Goal: Communication & Community: Answer question/provide support

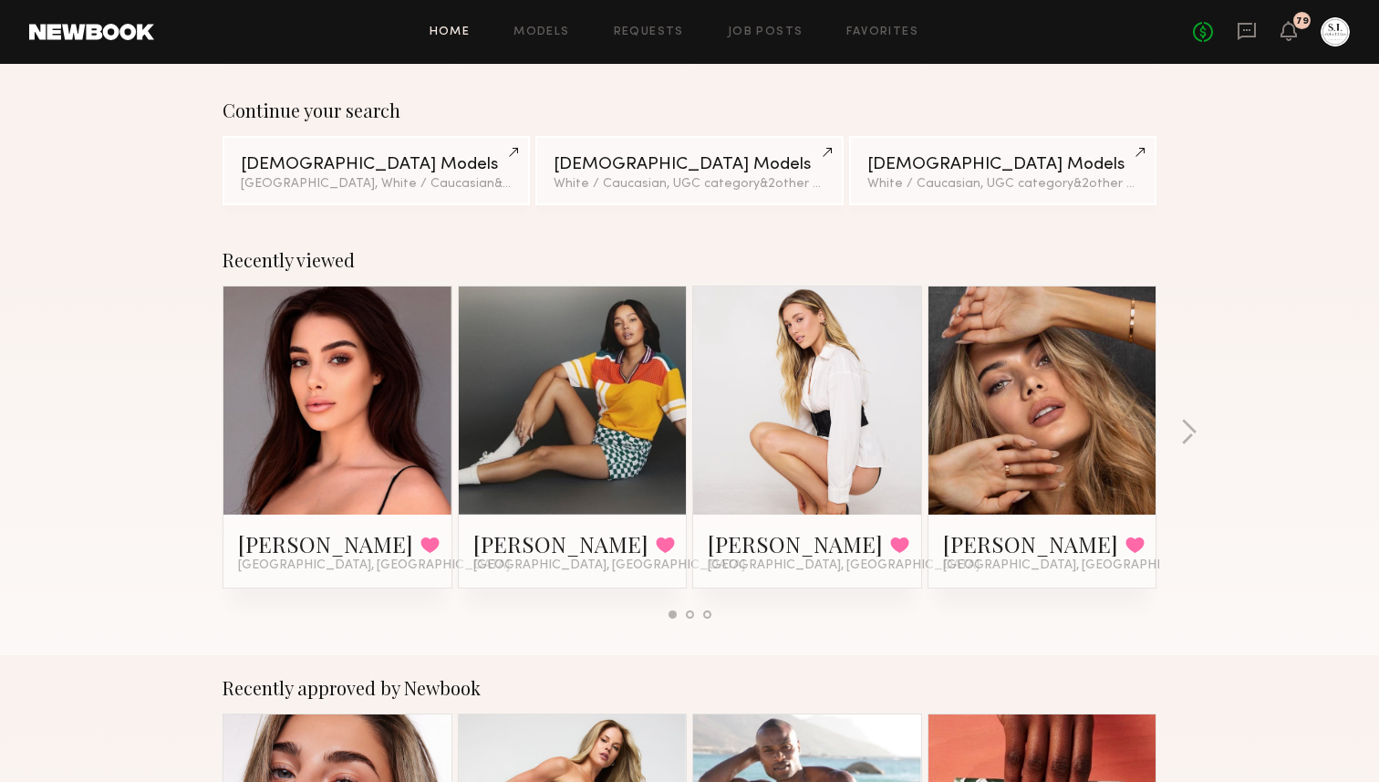
scroll to position [146, 0]
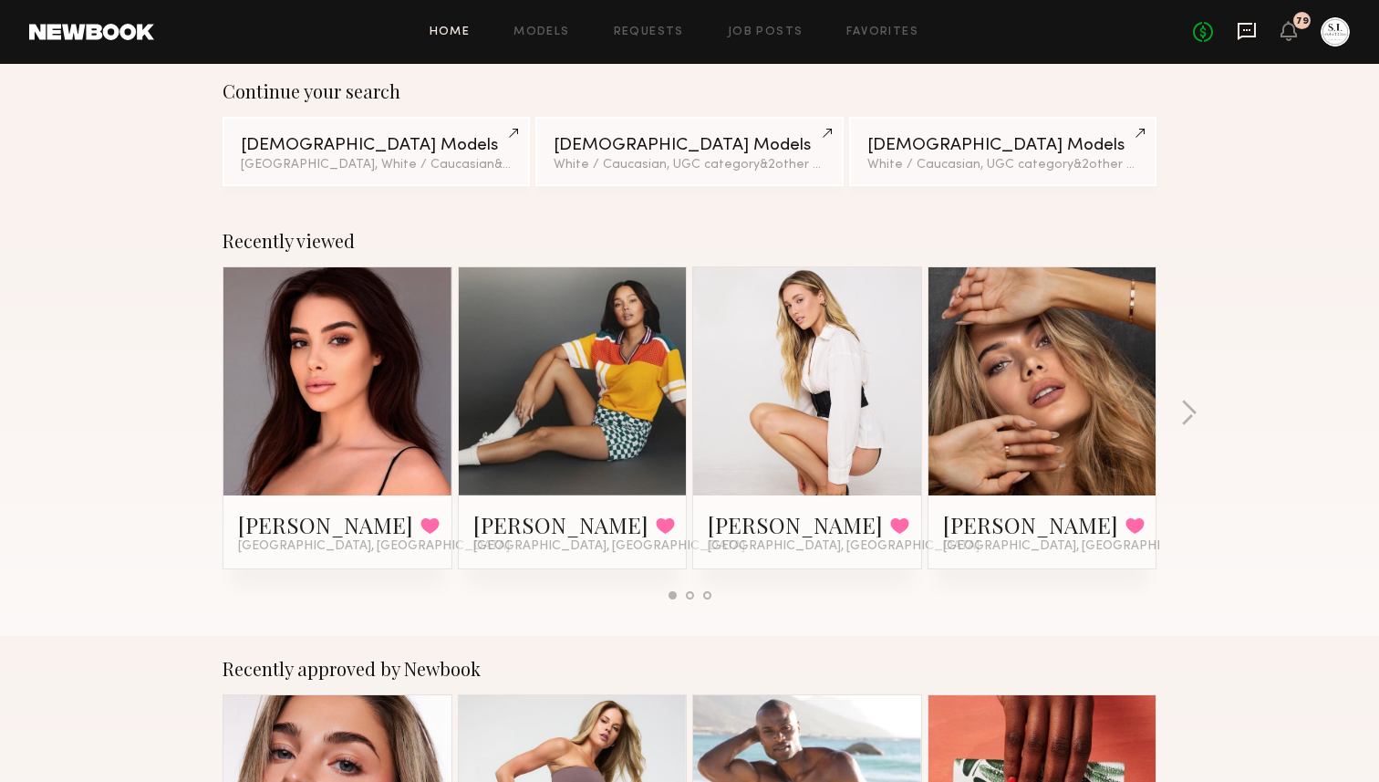
click at [1249, 33] on icon at bounding box center [1247, 31] width 20 height 20
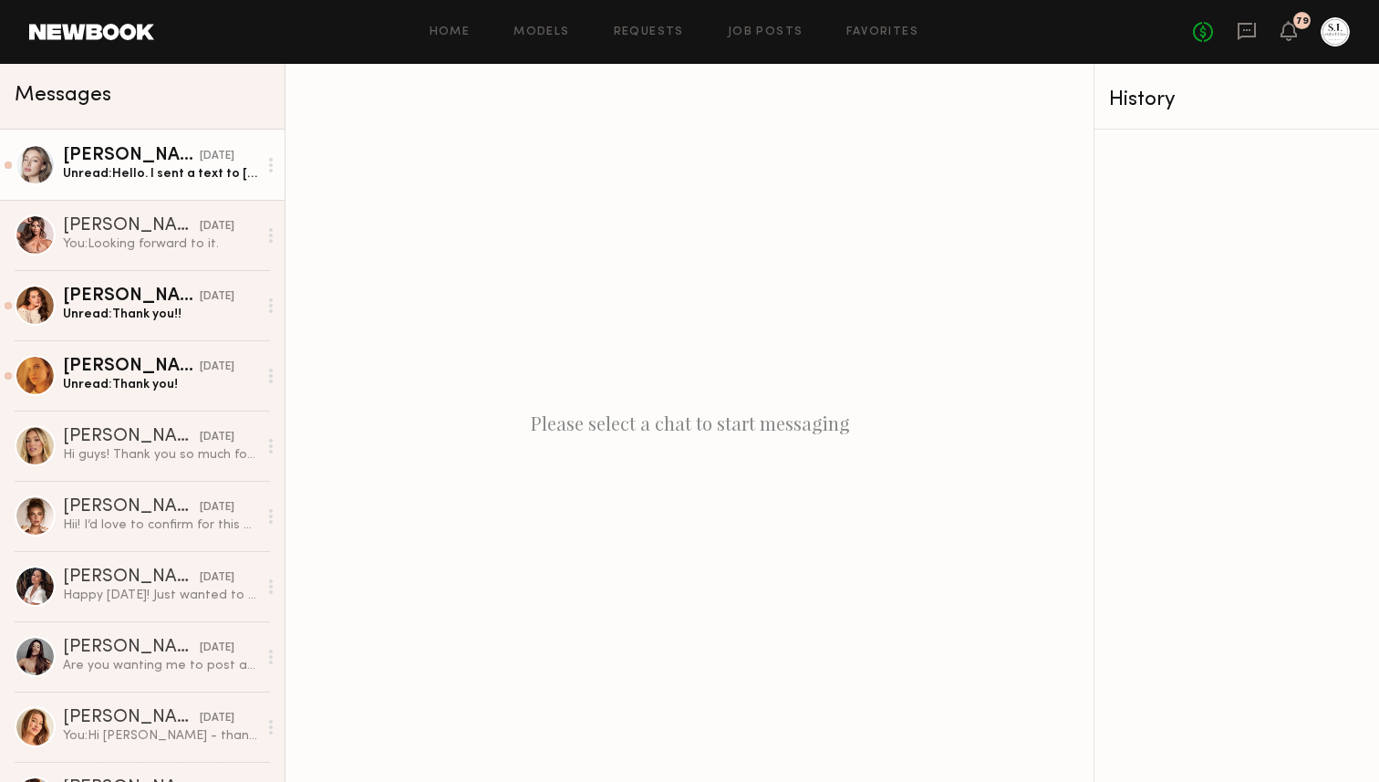
click at [121, 158] on div "Logan R." at bounding box center [131, 156] width 137 height 18
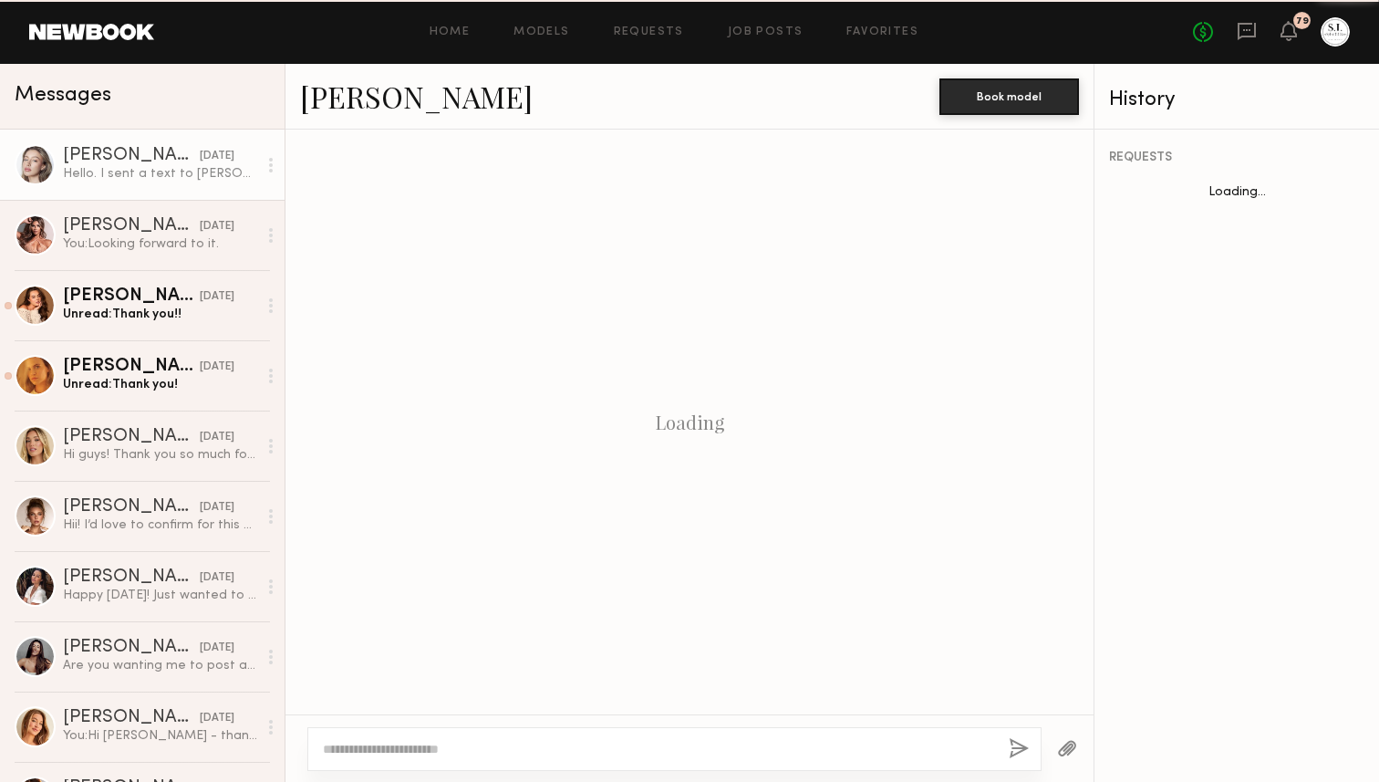
scroll to position [3005, 0]
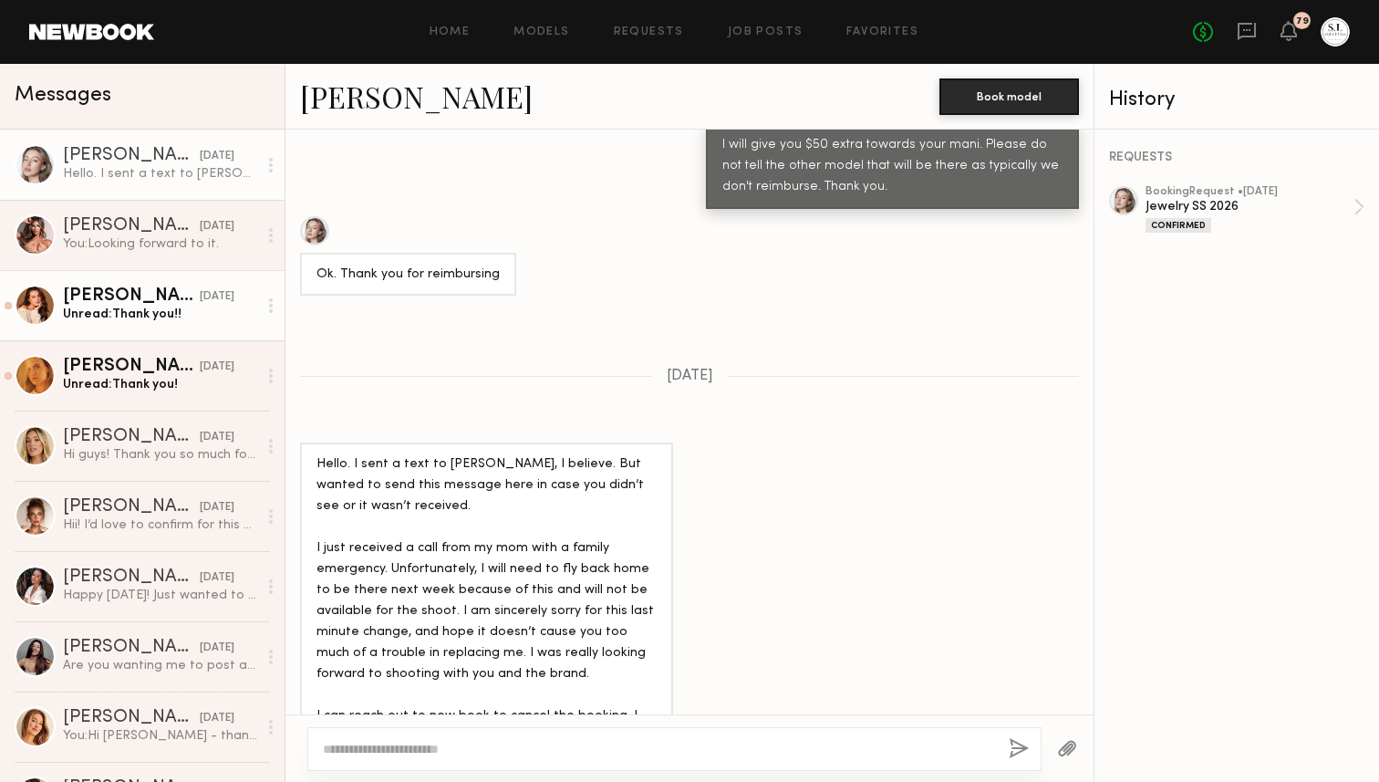
click at [155, 294] on div "Ava A." at bounding box center [131, 296] width 137 height 18
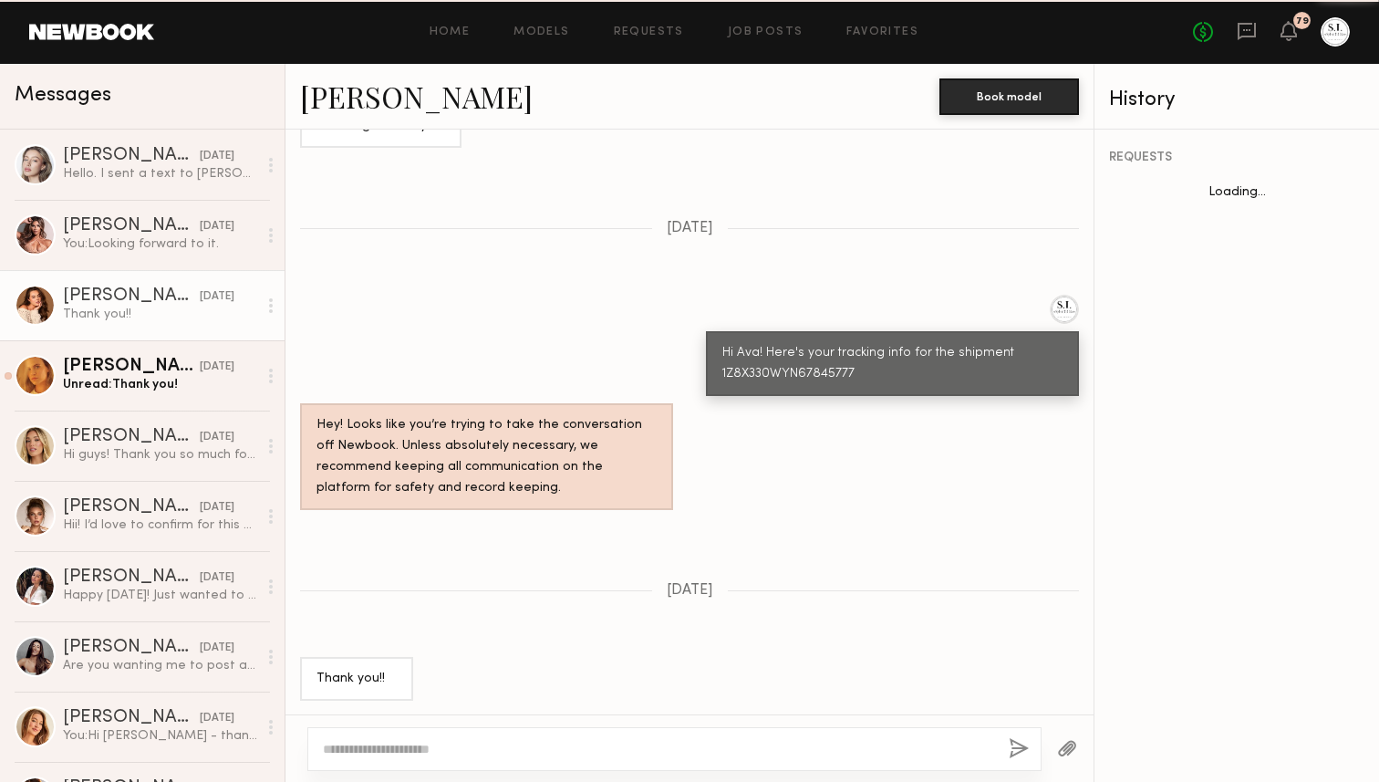
scroll to position [1001, 0]
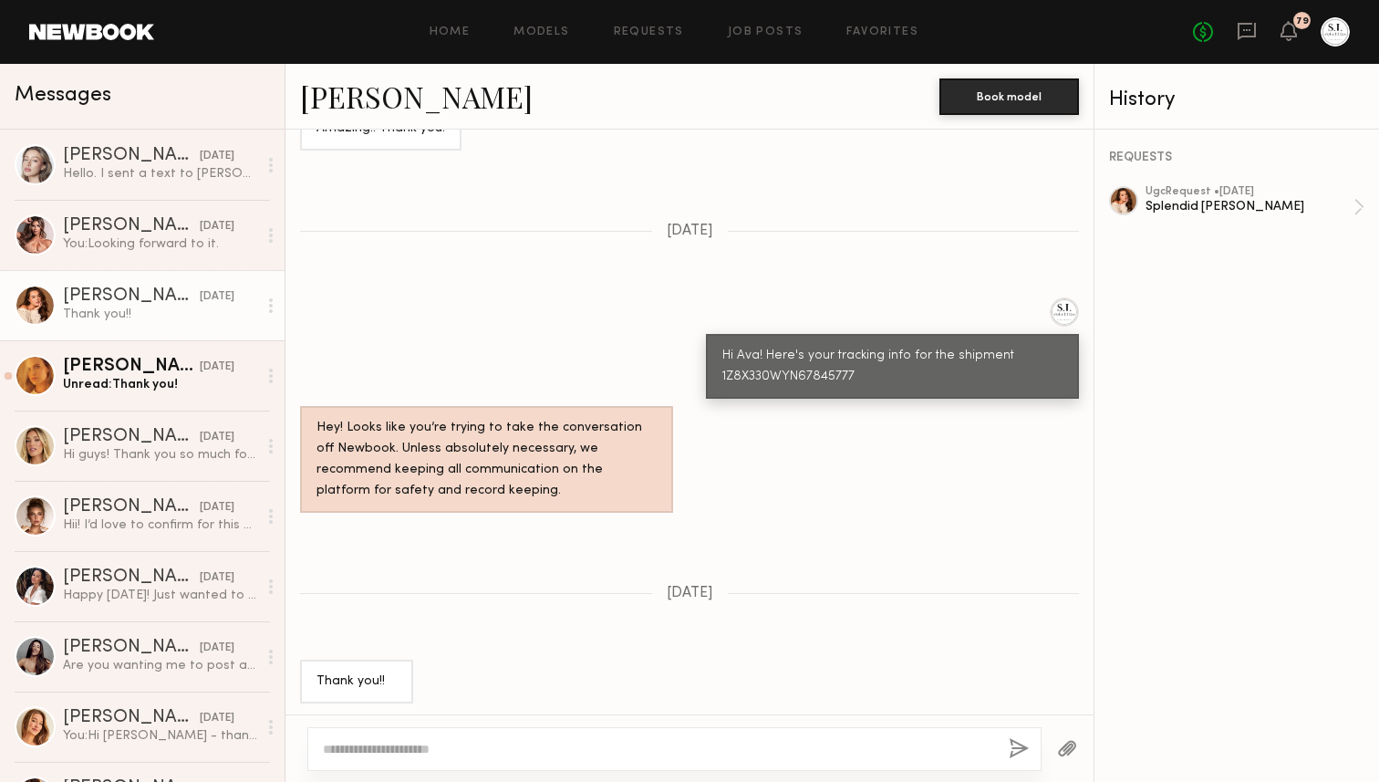
click at [554, 742] on textarea at bounding box center [658, 749] width 671 height 18
type textarea "**********"
click at [1026, 744] on button "button" at bounding box center [1019, 749] width 20 height 23
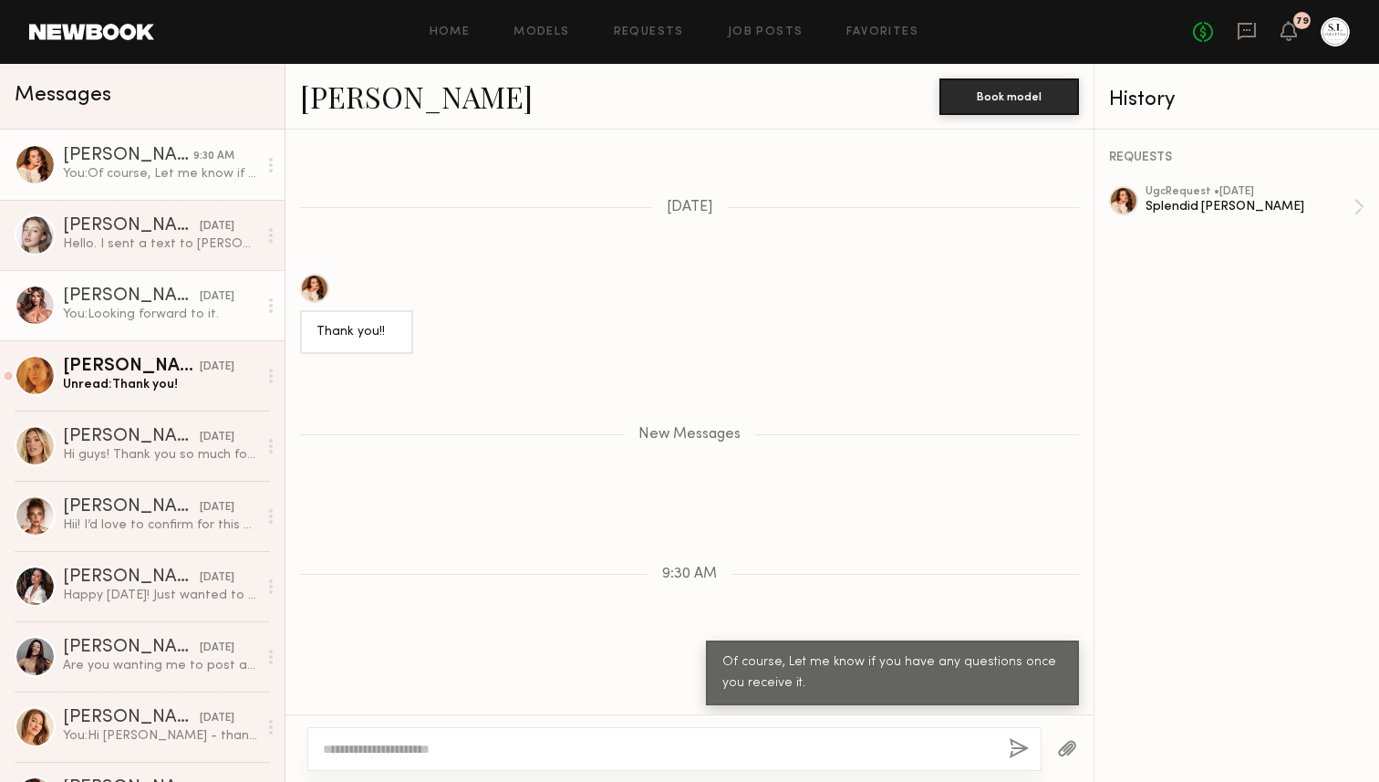
click at [179, 324] on link "Sophia R. 10/09/2025 You: Looking forward to it." at bounding box center [142, 305] width 285 height 70
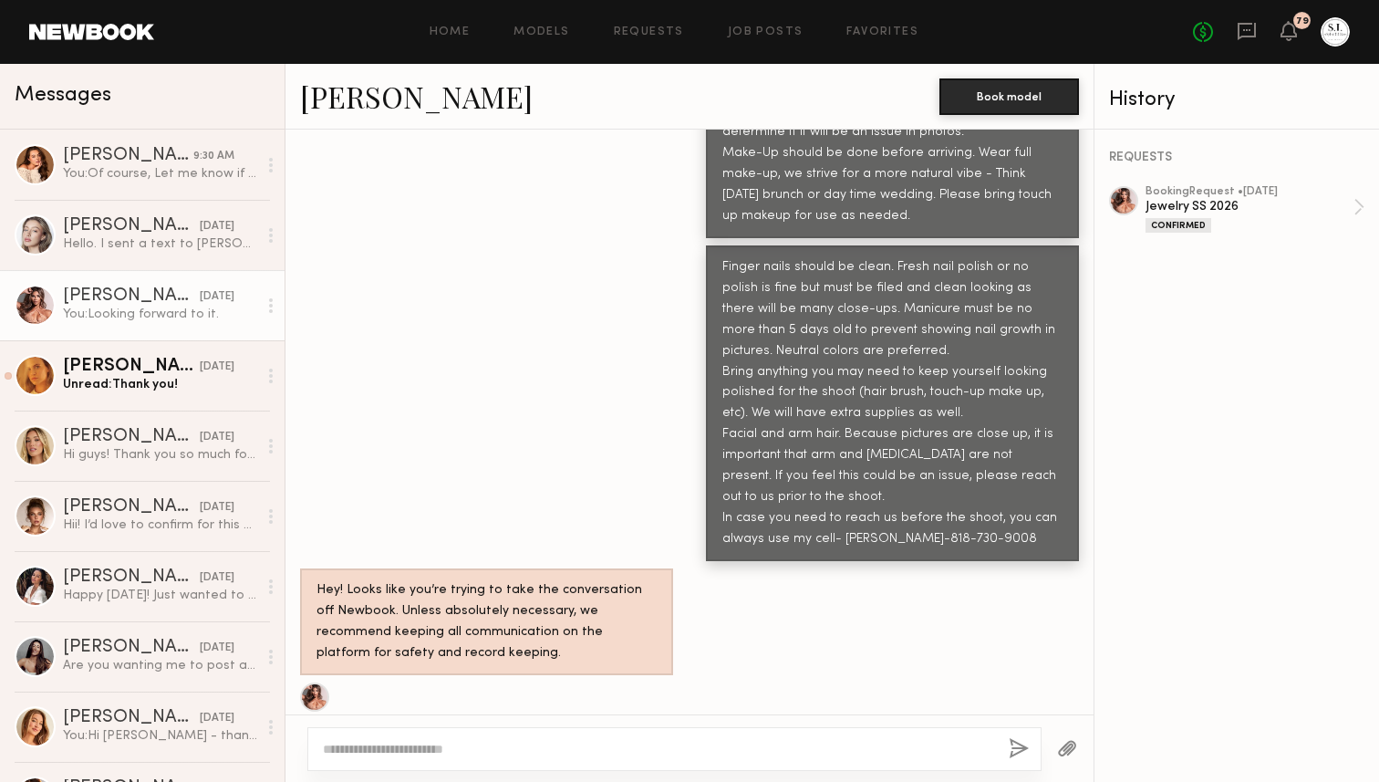
scroll to position [2568, 0]
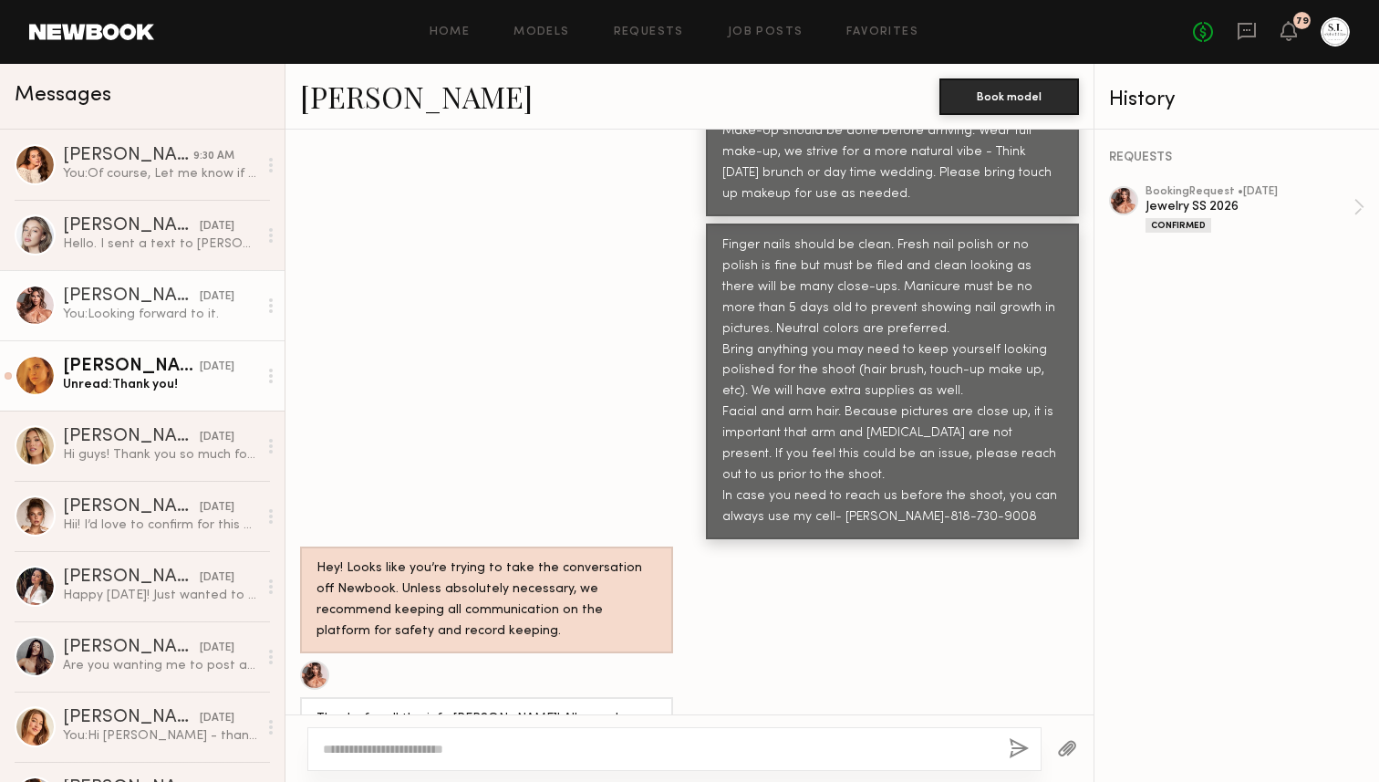
click at [109, 385] on div "Unread: Thank you!" at bounding box center [160, 384] width 194 height 17
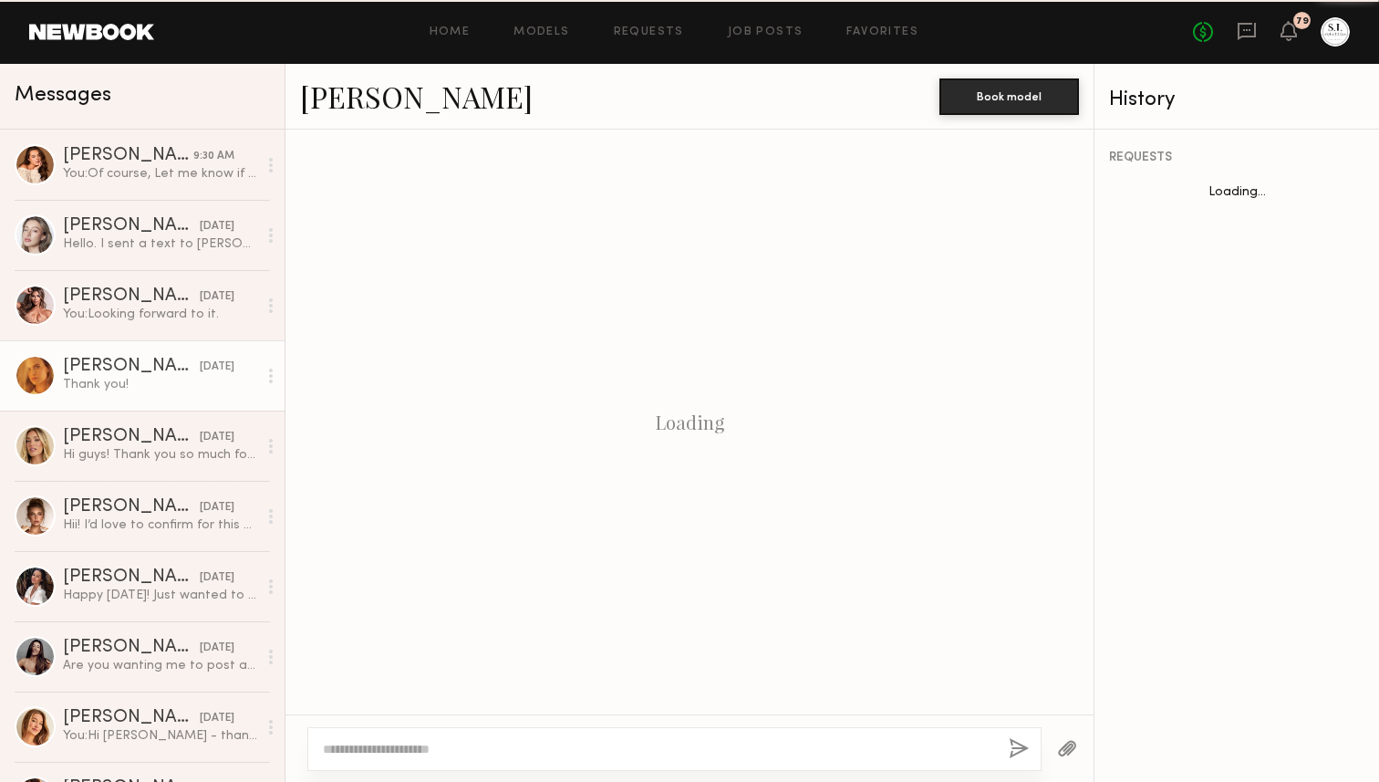
scroll to position [1176, 0]
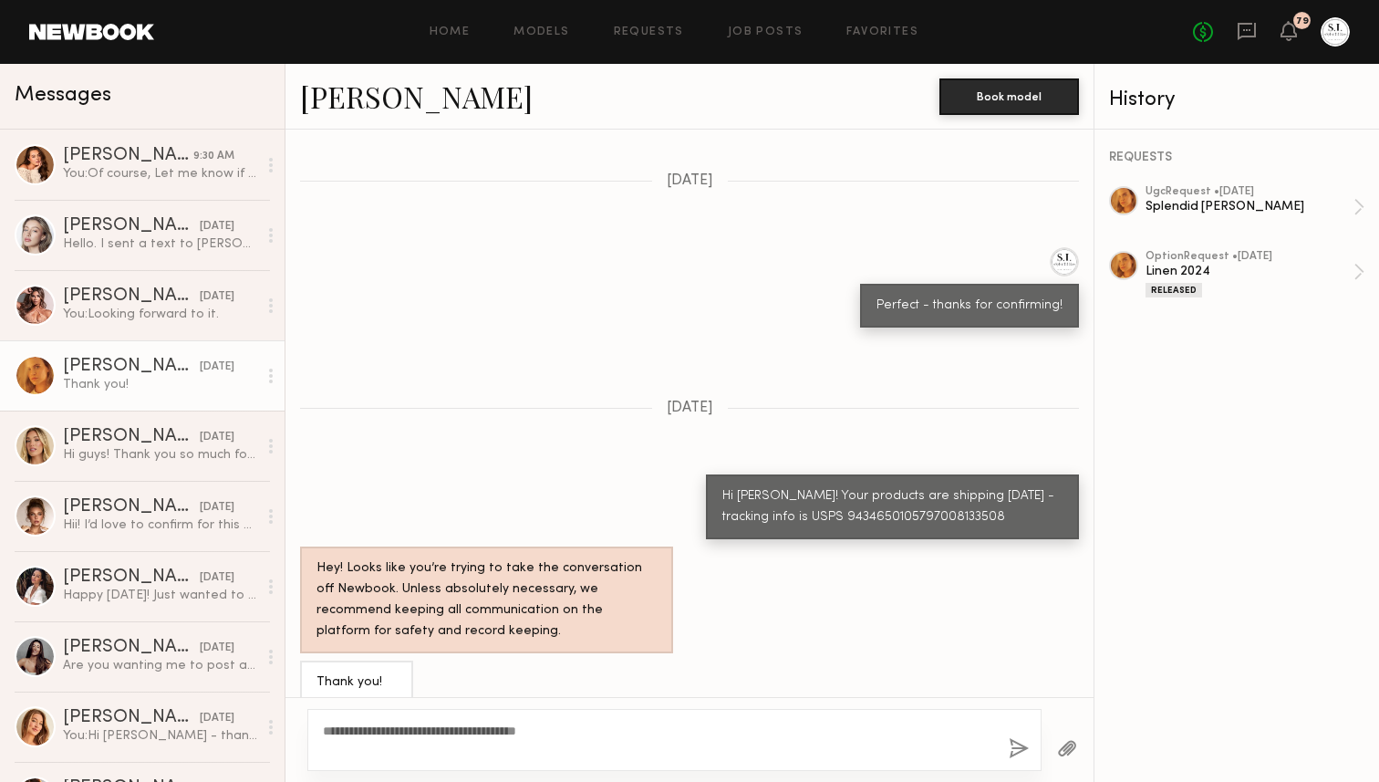
type textarea "**********"
click at [1015, 749] on button "button" at bounding box center [1019, 749] width 20 height 23
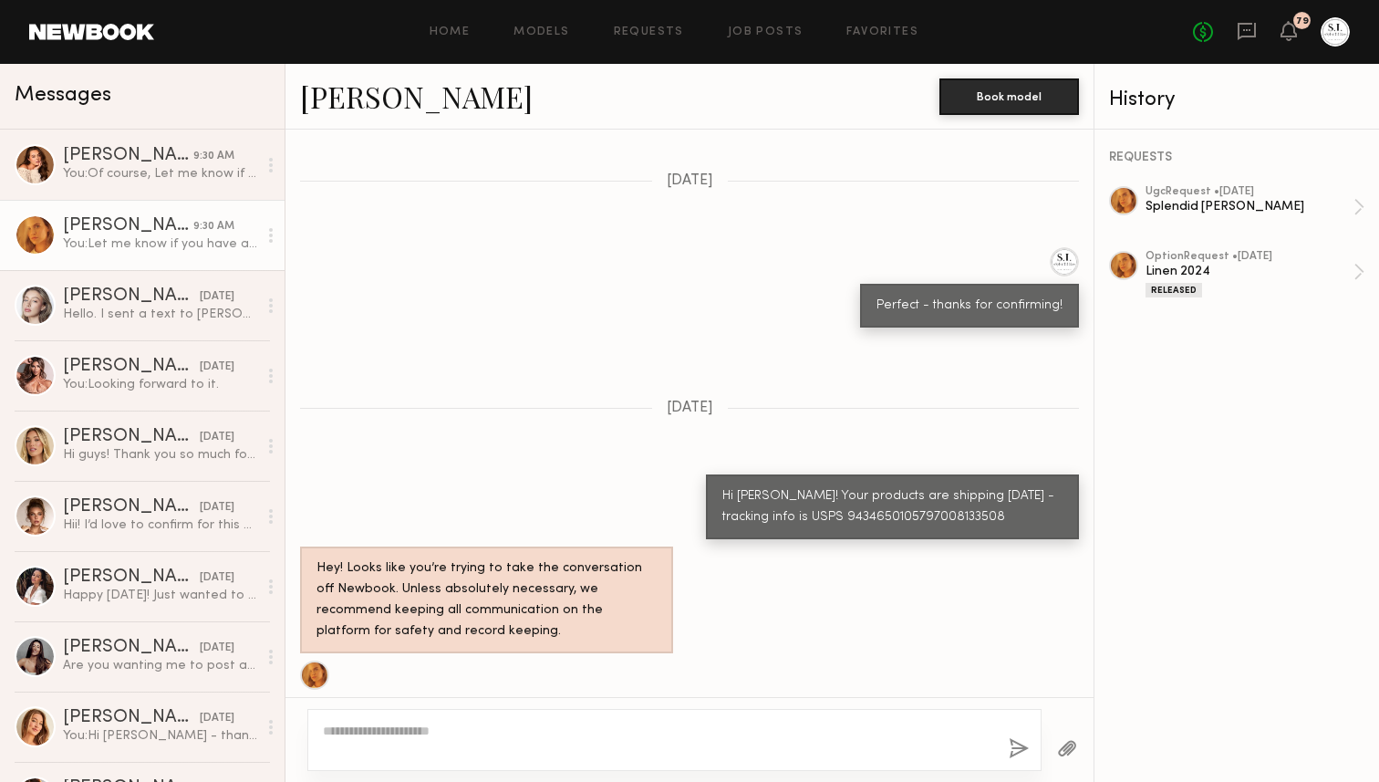
scroll to position [1541, 0]
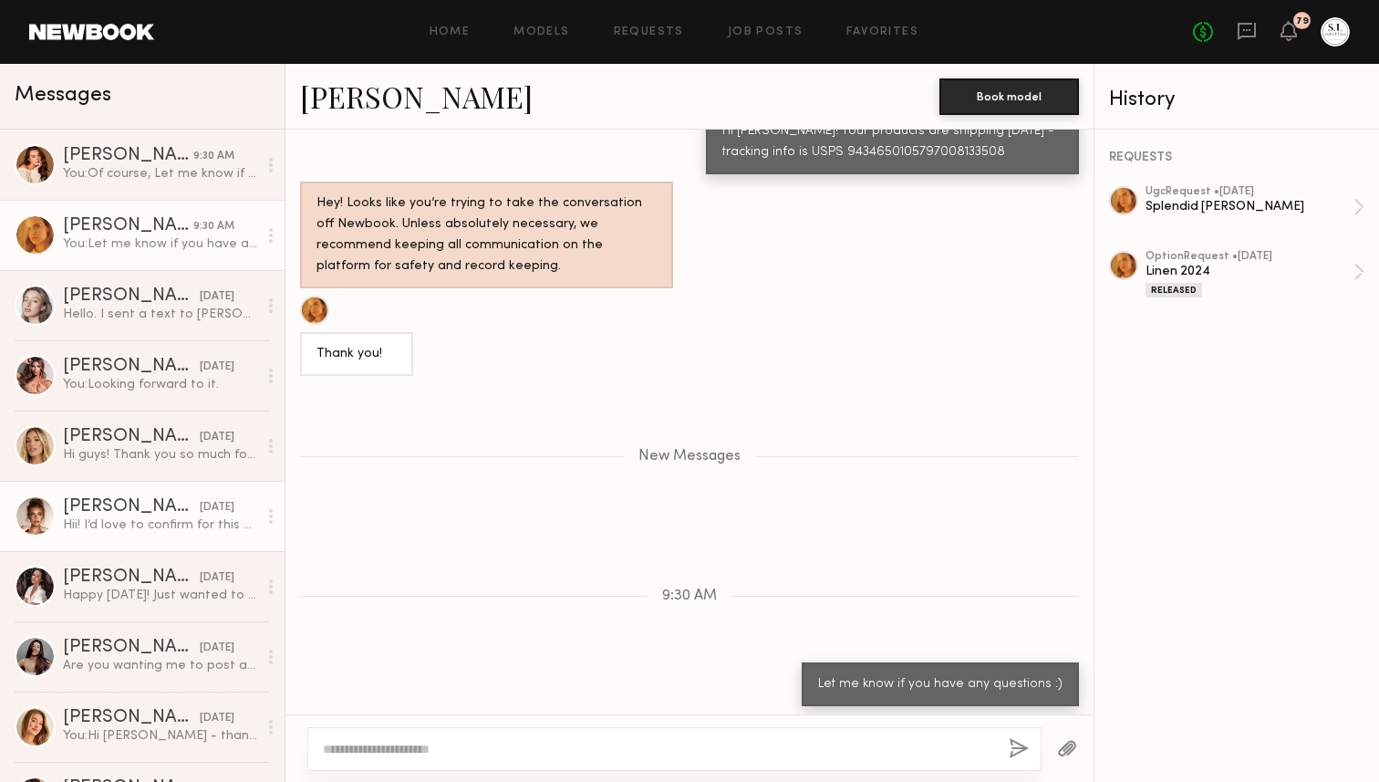
click at [200, 504] on div "09/29/2025" at bounding box center [217, 507] width 35 height 17
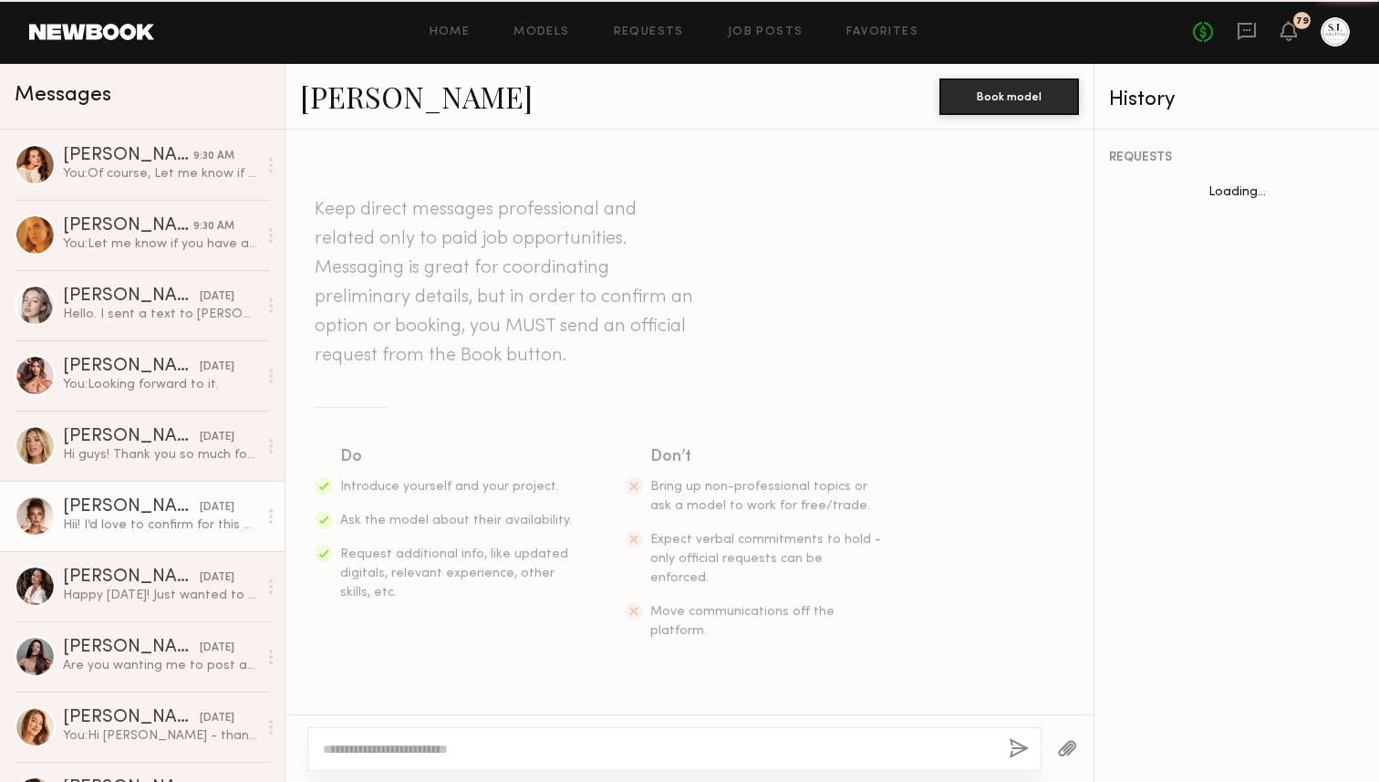
scroll to position [1607, 0]
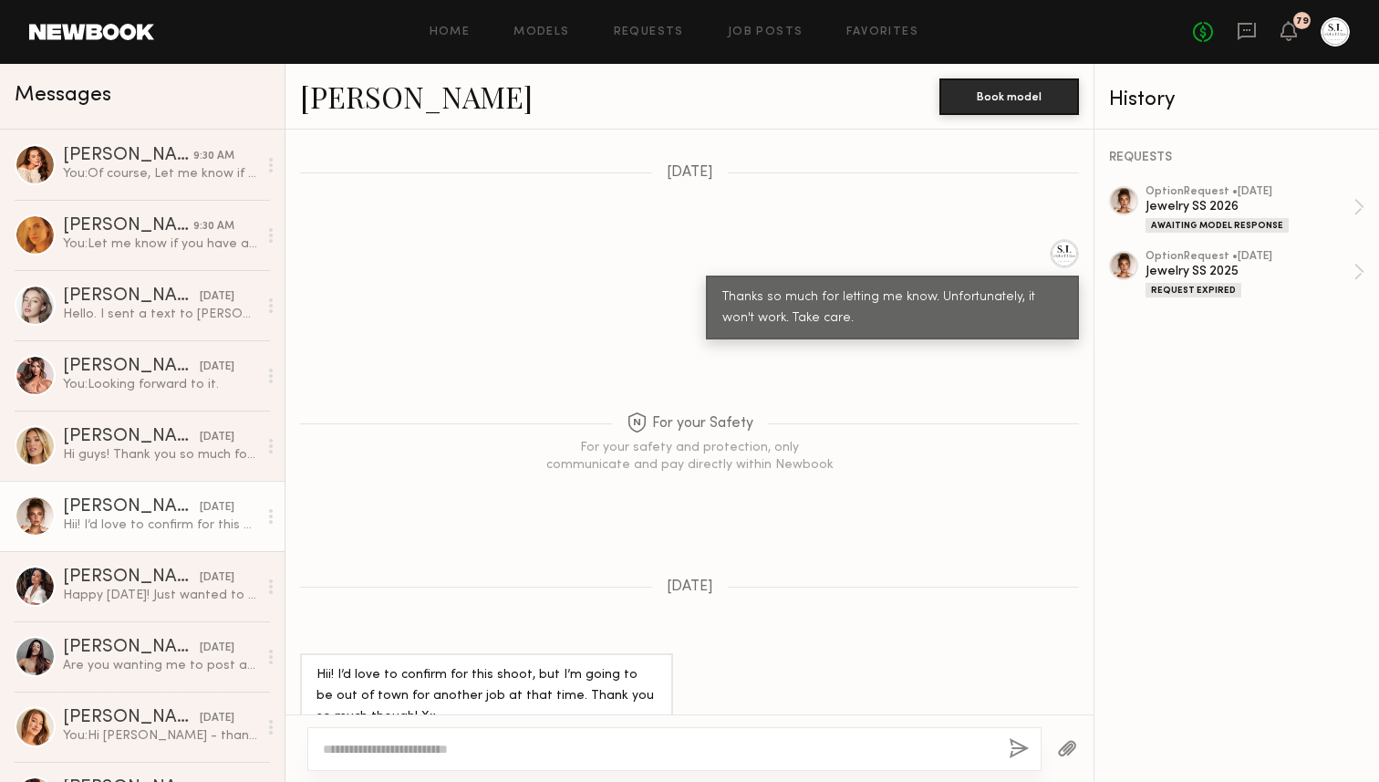
click at [428, 752] on textarea at bounding box center [658, 749] width 671 height 18
type textarea "**********"
click at [1018, 743] on button "button" at bounding box center [1019, 749] width 20 height 23
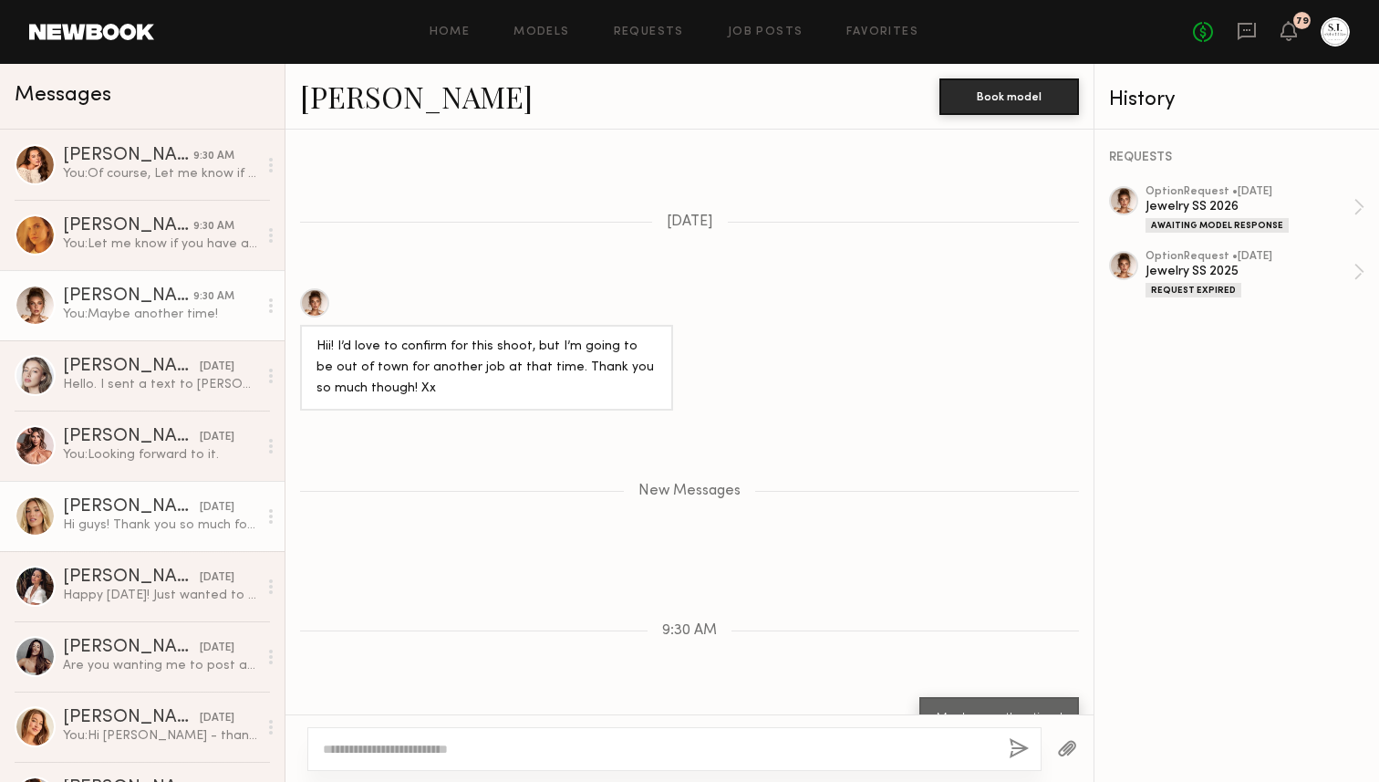
click at [108, 510] on div "Hailey M." at bounding box center [131, 507] width 137 height 18
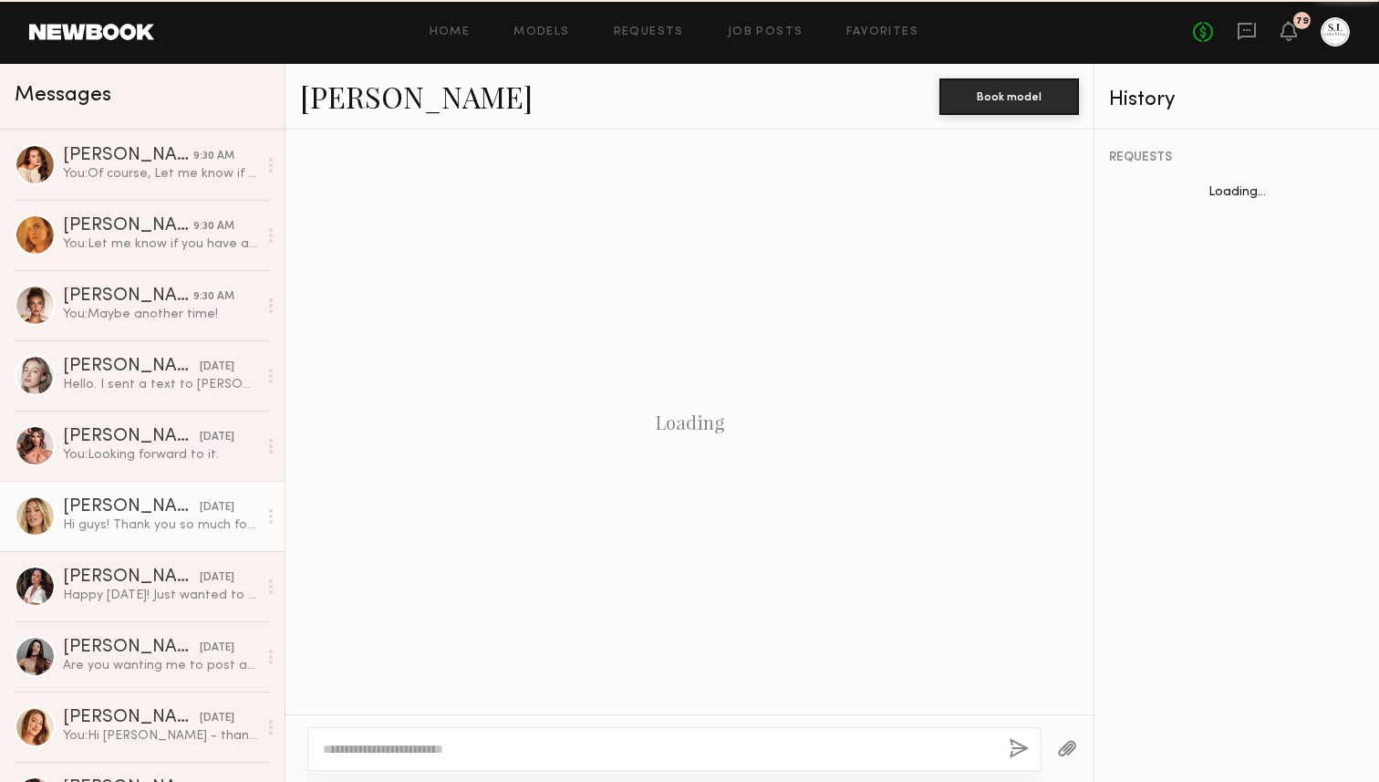
scroll to position [1167, 0]
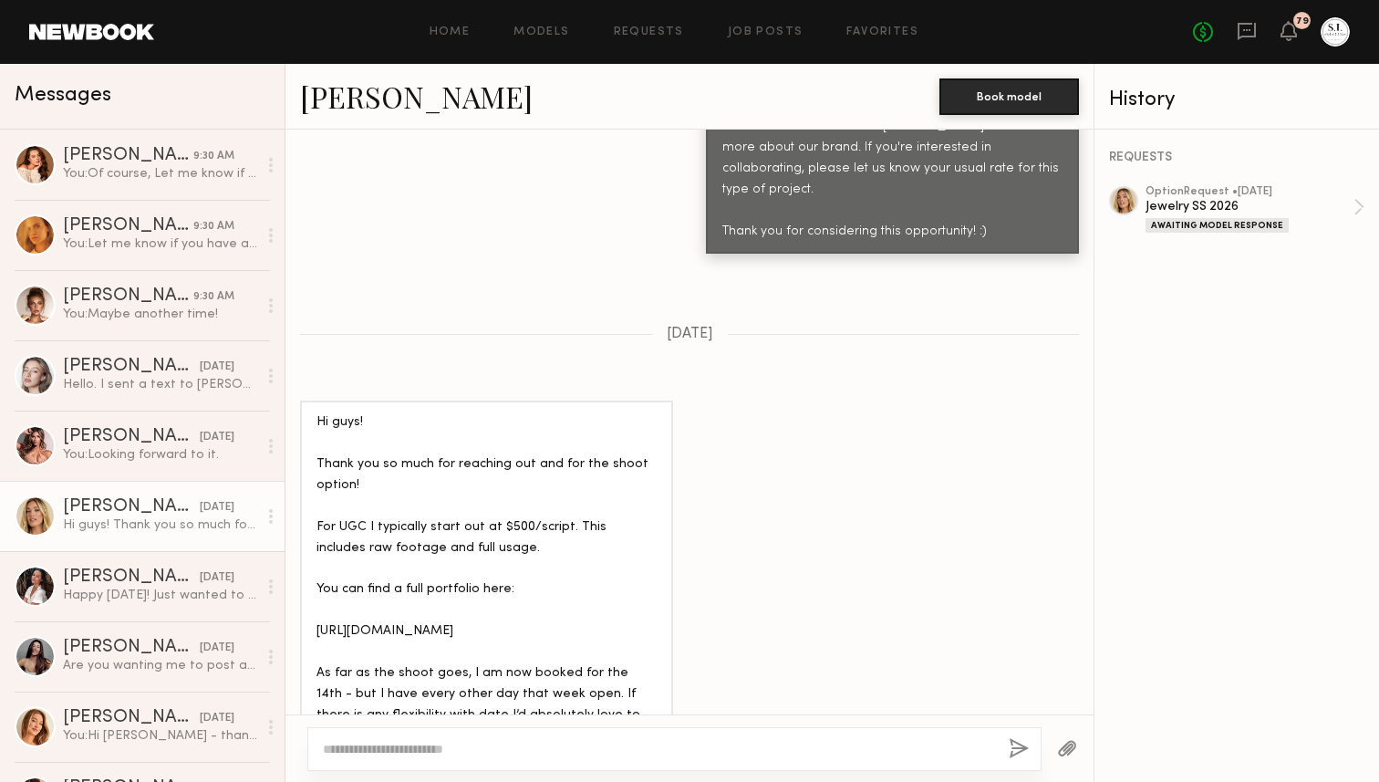
click at [426, 744] on textarea at bounding box center [658, 749] width 671 height 18
type textarea "**********"
click at [1011, 751] on button "button" at bounding box center [1019, 749] width 20 height 23
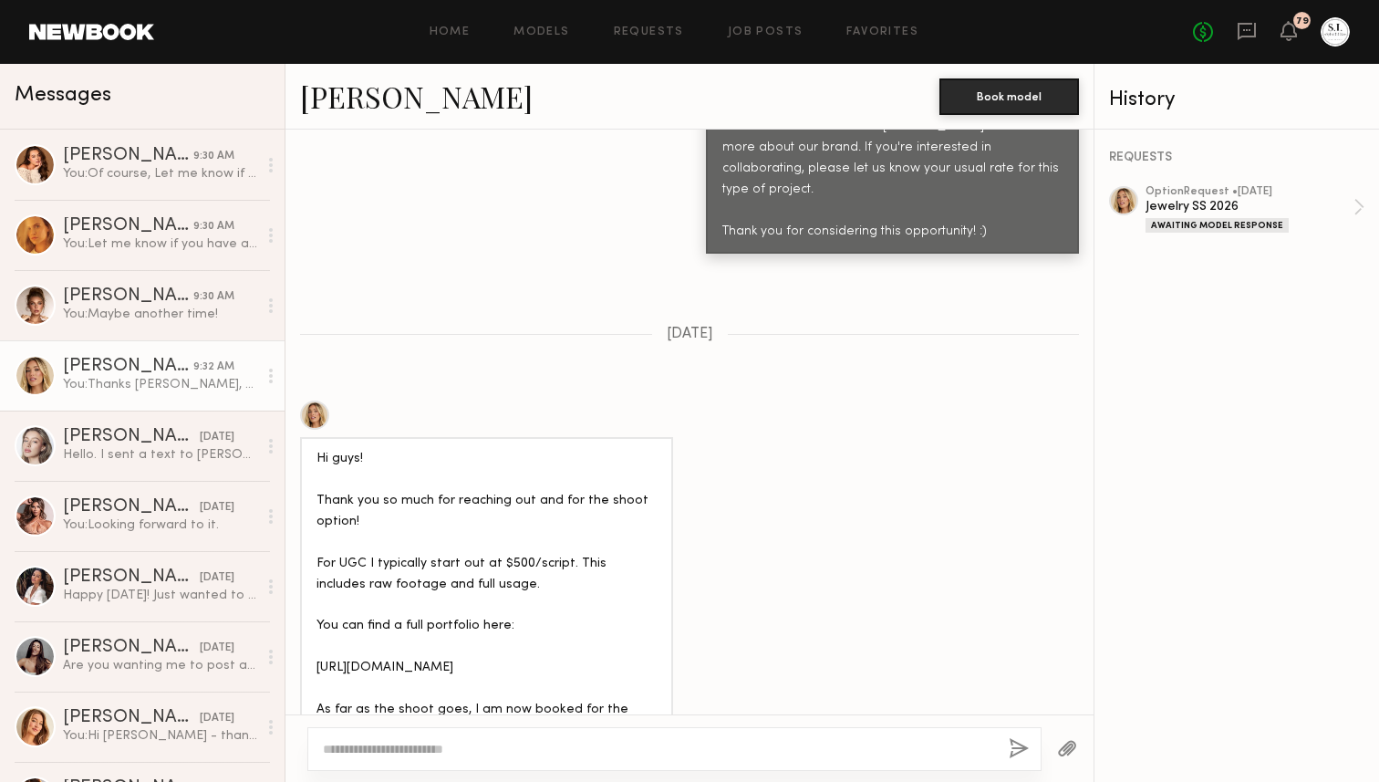
scroll to position [1532, 0]
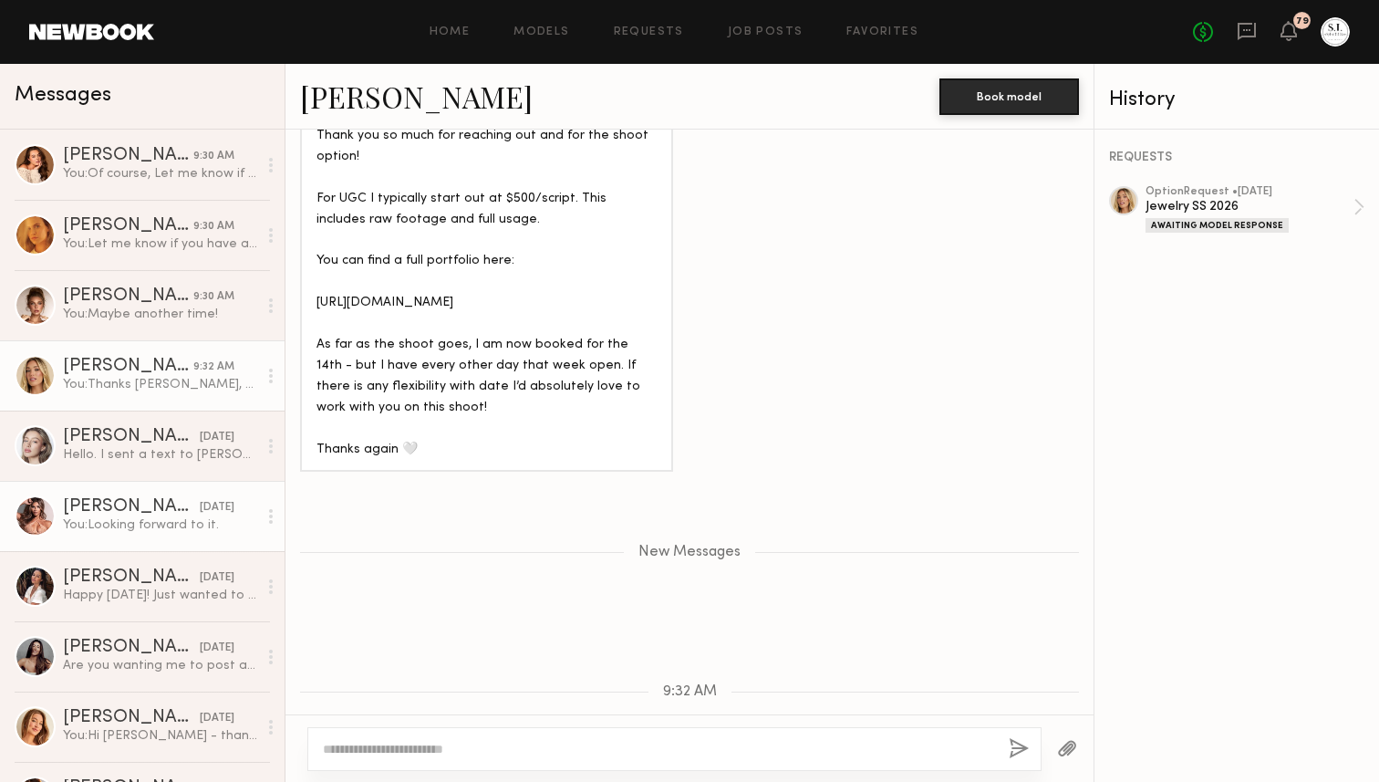
click at [118, 487] on link "Sophia R. 10/09/2025 You: Looking forward to it." at bounding box center [142, 516] width 285 height 70
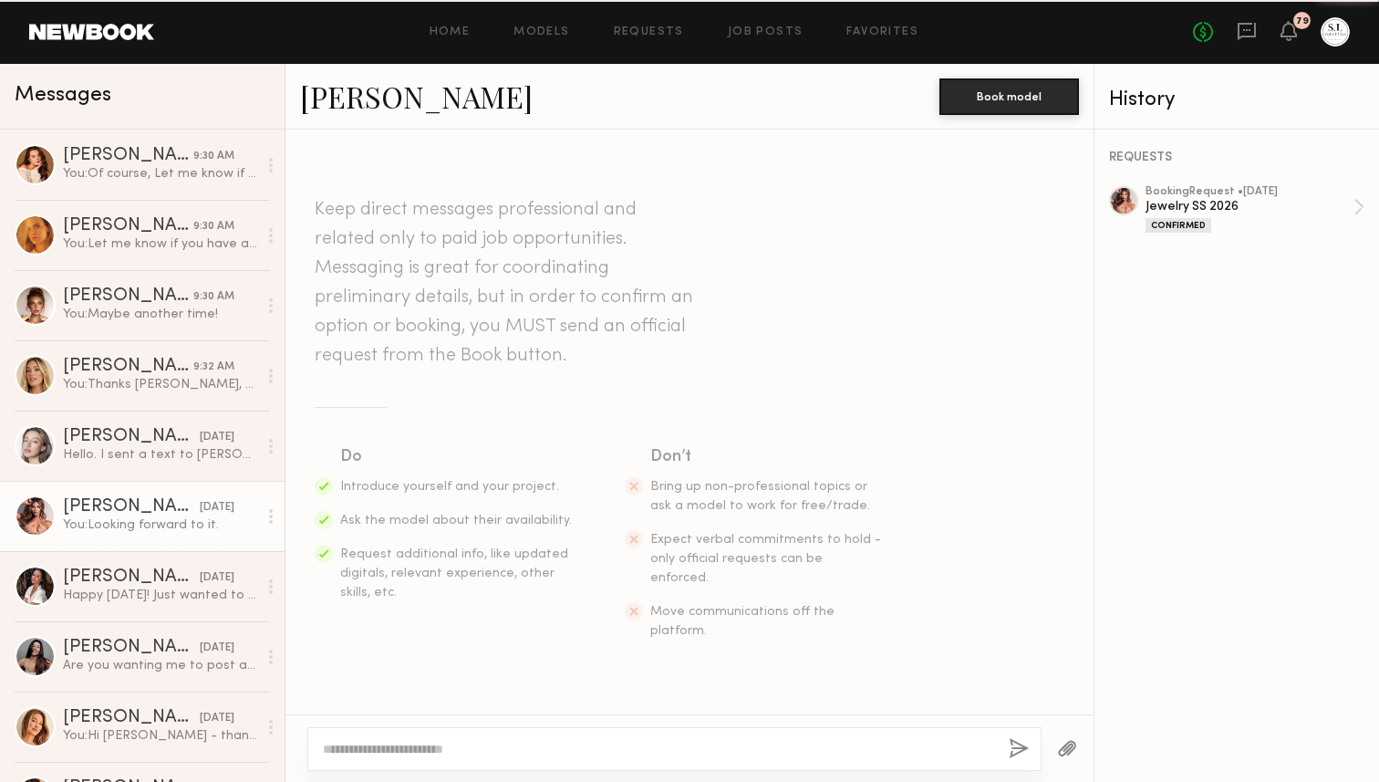
scroll to position [2568, 0]
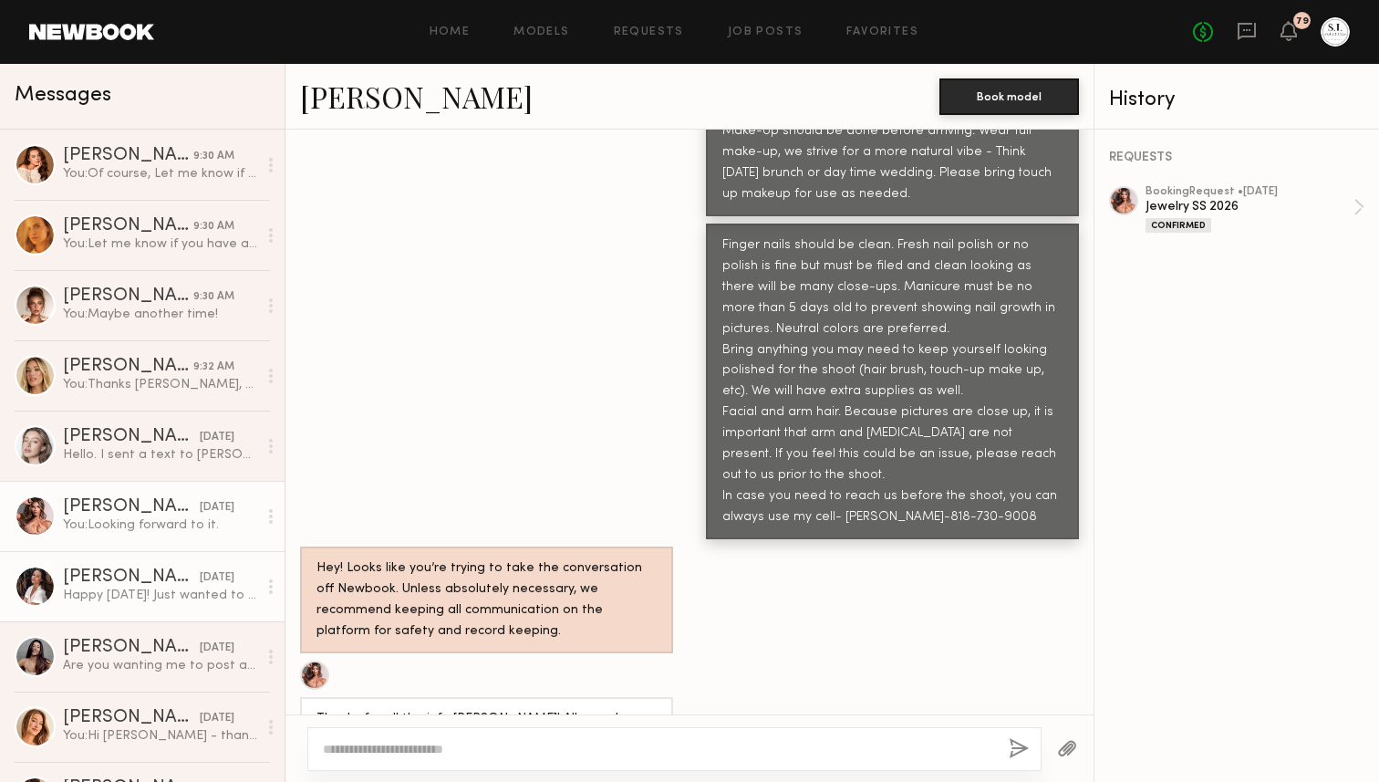
click at [107, 591] on div "Happy Friday! Just wanted to follow up, let me know if anything is too far out …" at bounding box center [160, 594] width 194 height 17
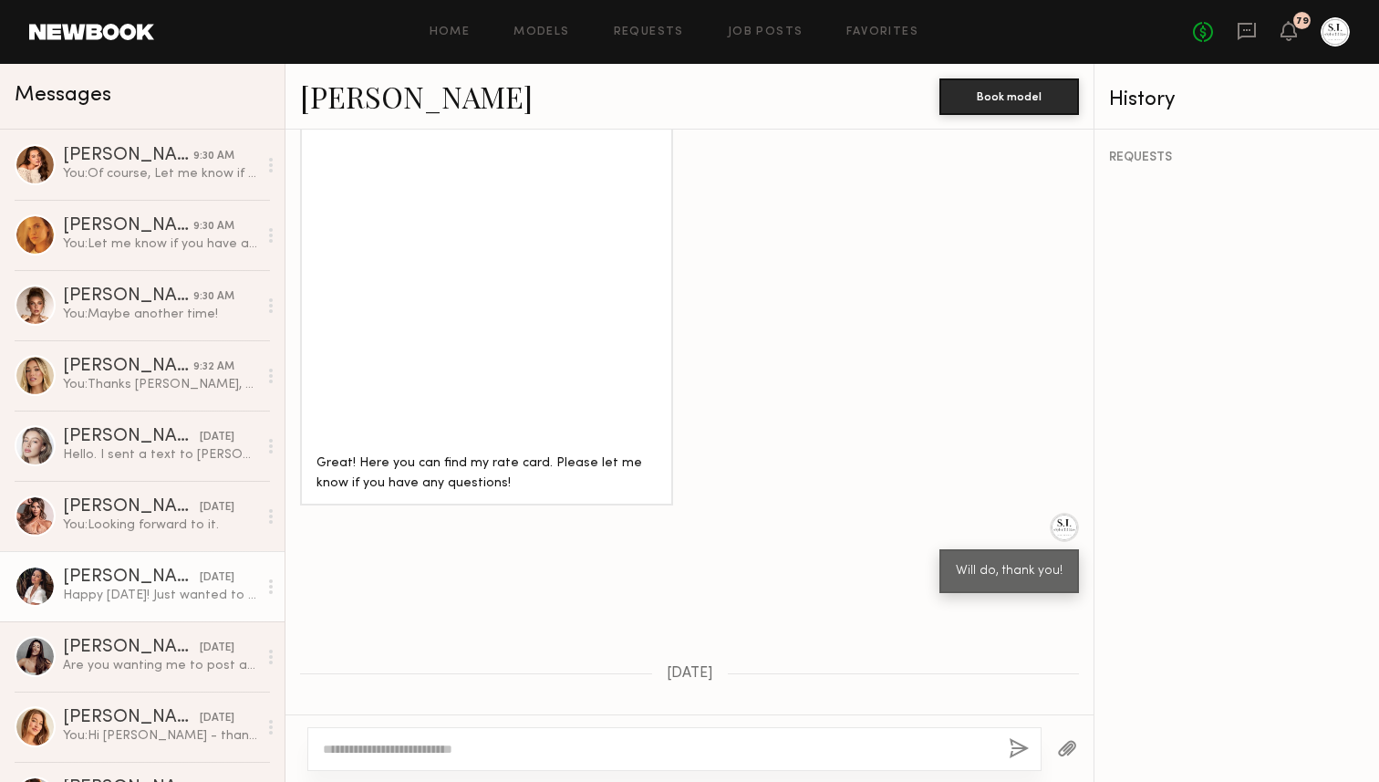
scroll to position [1648, 0]
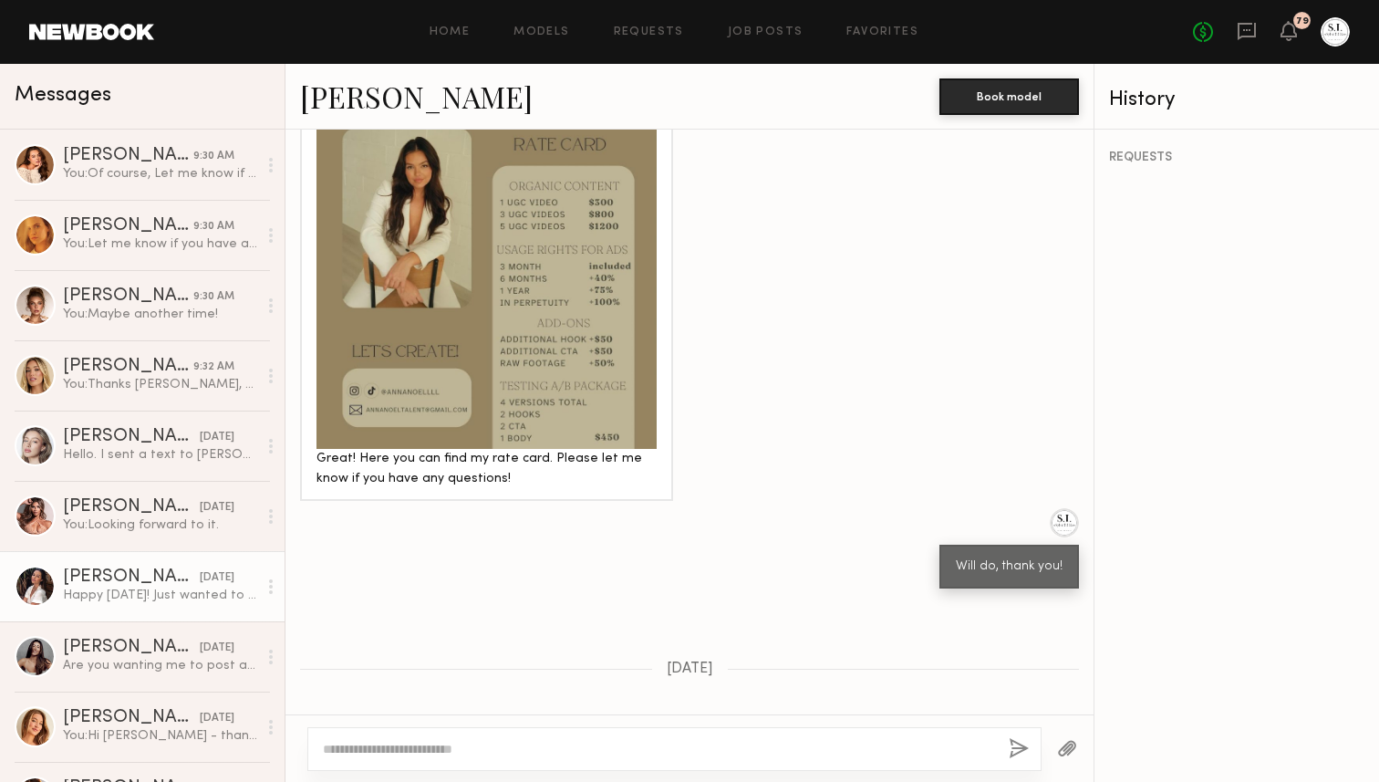
click at [417, 747] on textarea at bounding box center [658, 749] width 671 height 18
type textarea "**********"
click at [1017, 755] on button "button" at bounding box center [1019, 749] width 20 height 23
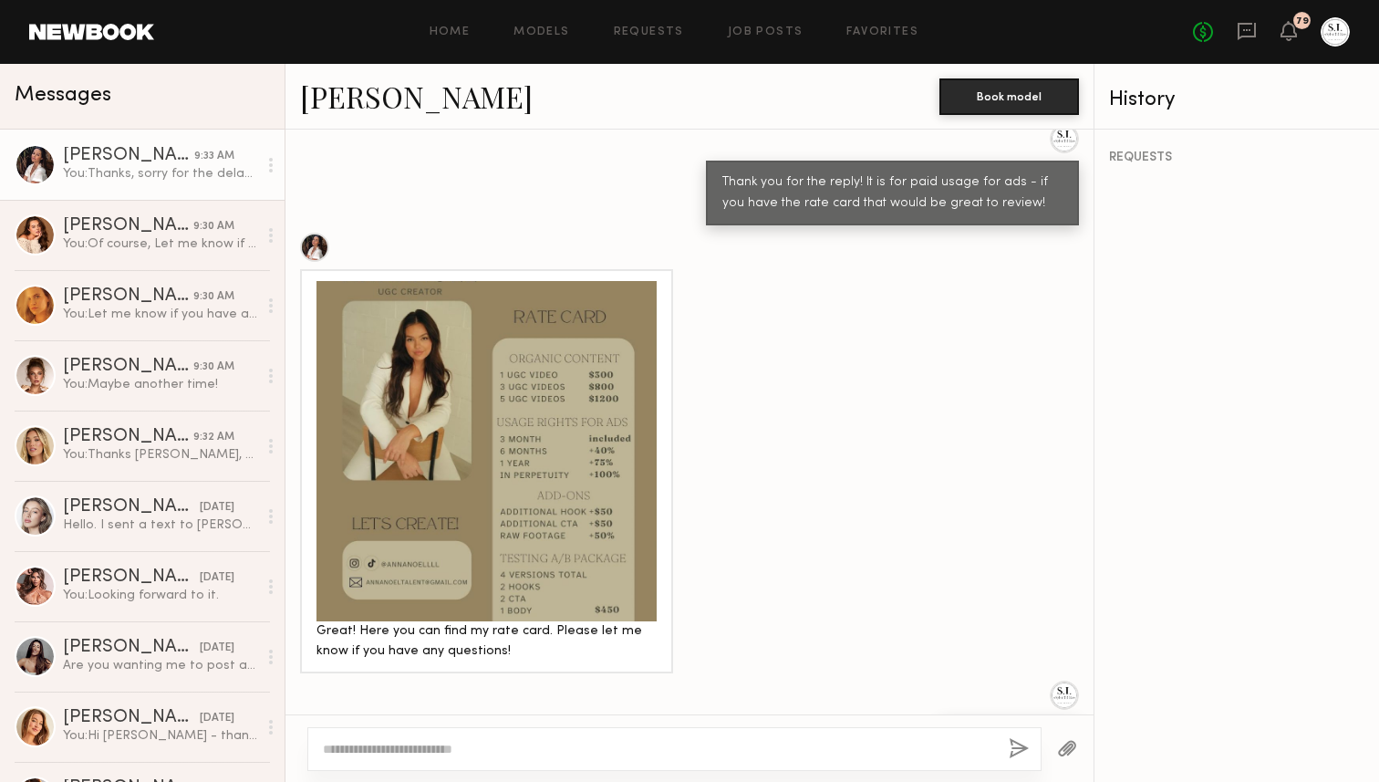
scroll to position [2034, 0]
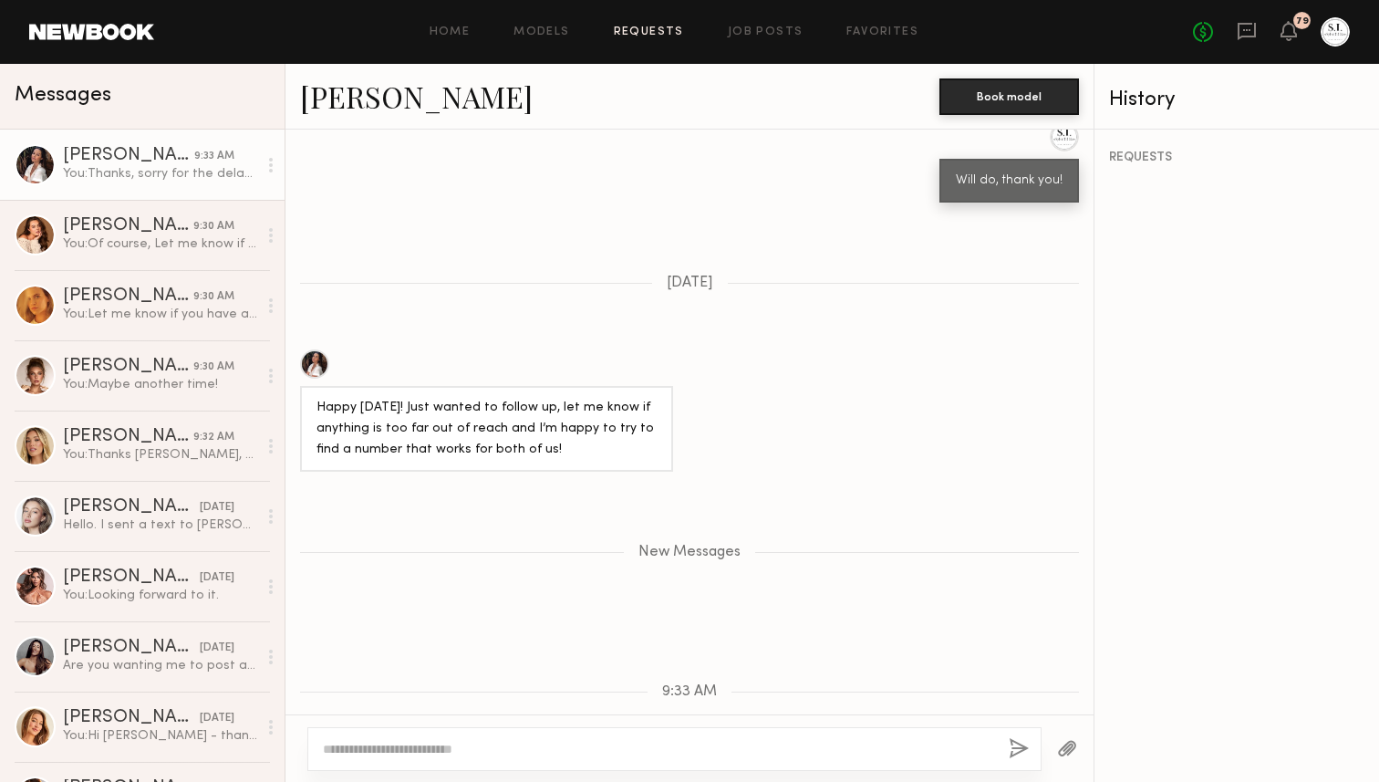
click at [658, 32] on link "Requests" at bounding box center [649, 32] width 70 height 12
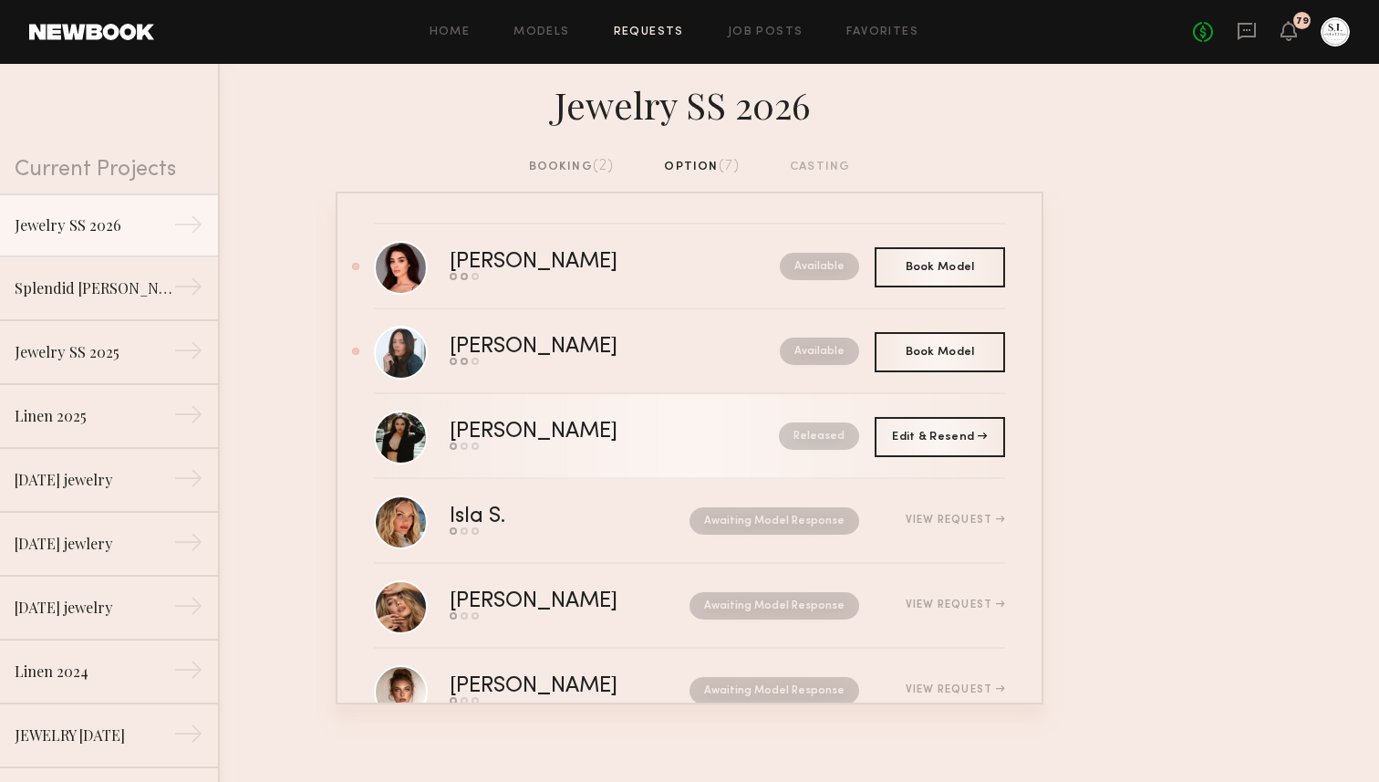
click at [489, 433] on div "[PERSON_NAME]" at bounding box center [574, 431] width 249 height 21
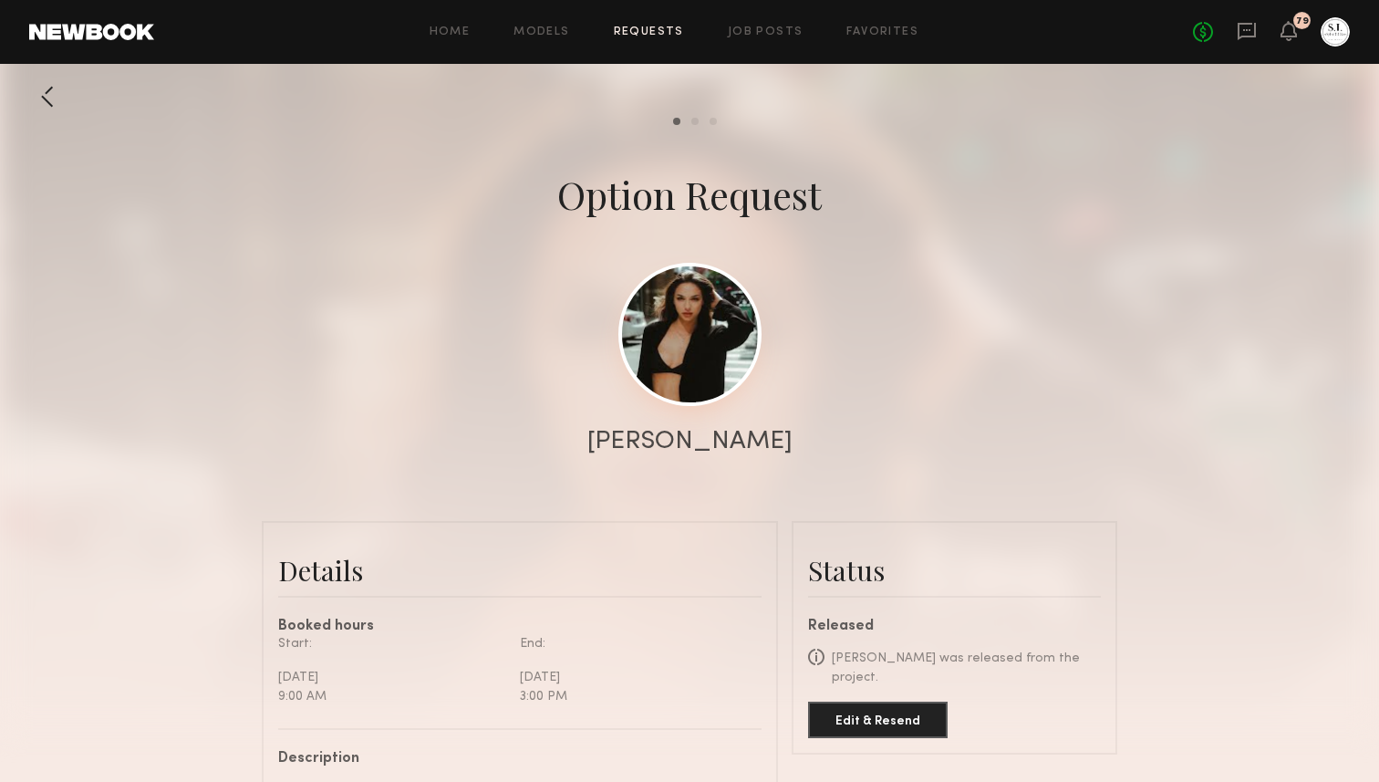
scroll to position [2901, 0]
click at [680, 348] on link at bounding box center [689, 334] width 143 height 143
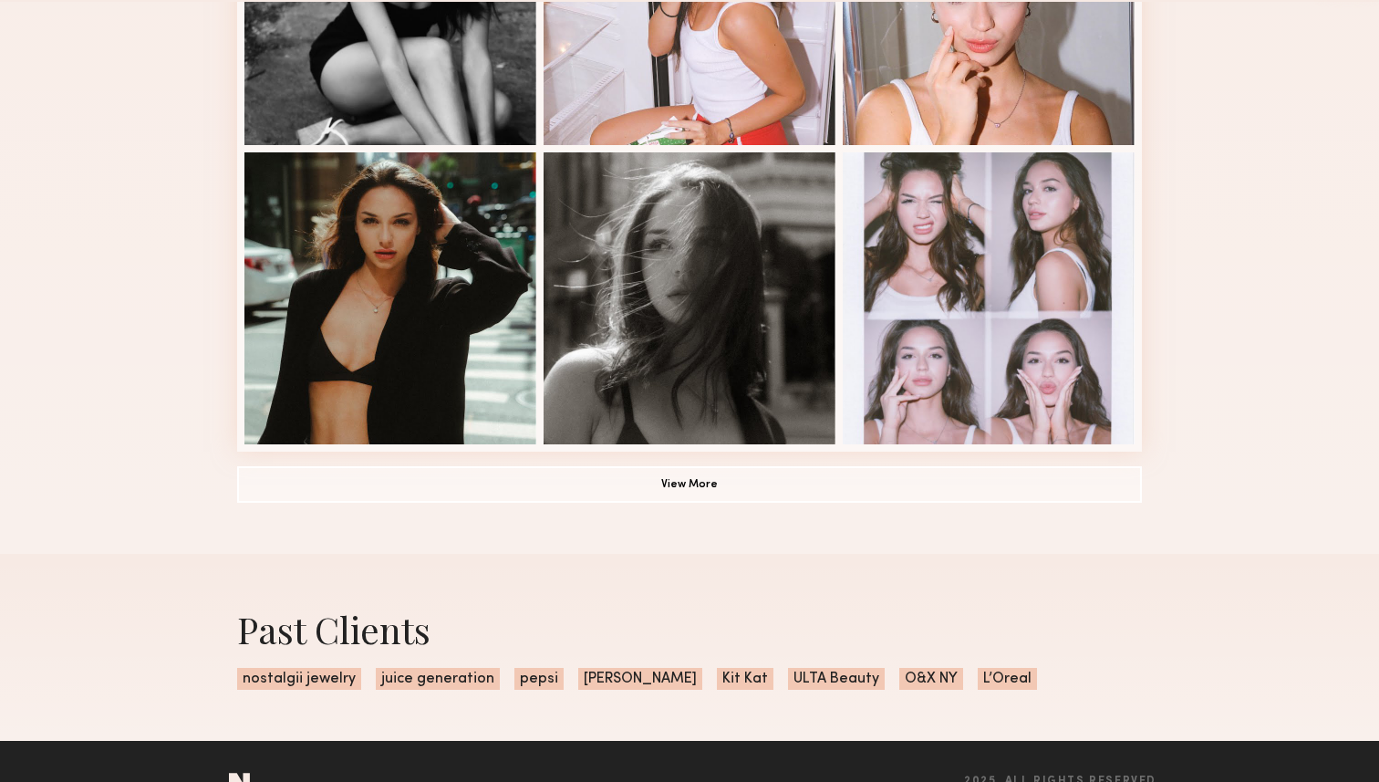
scroll to position [1261, 0]
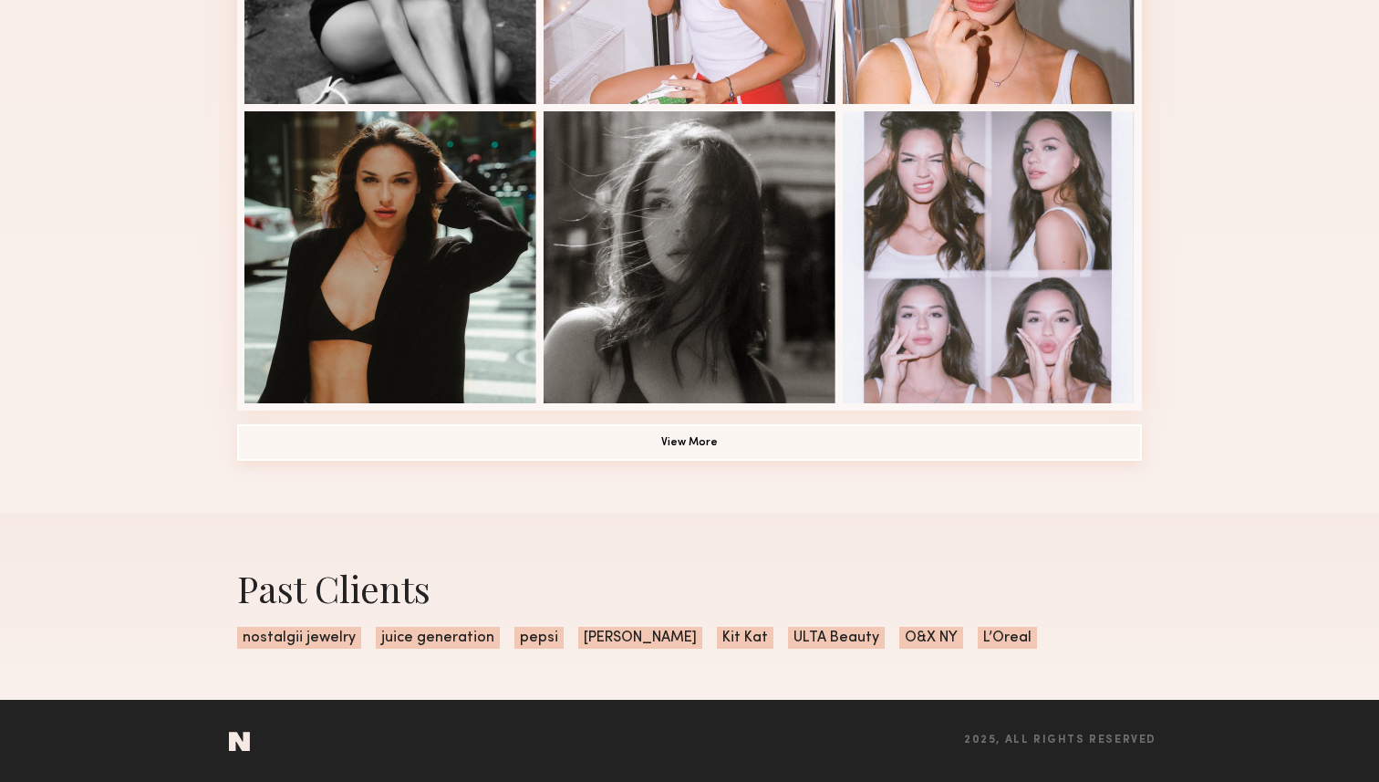
click at [678, 443] on button "View More" at bounding box center [689, 442] width 905 height 36
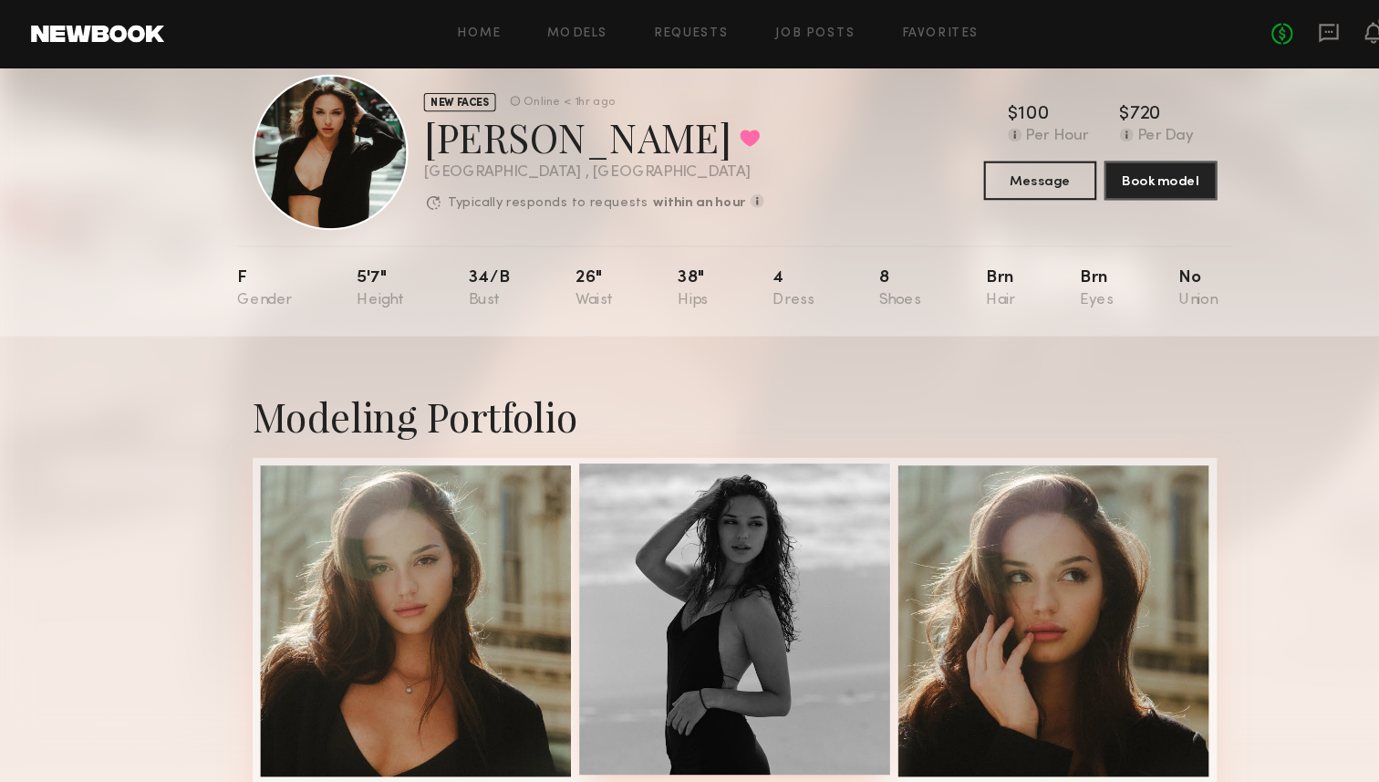
scroll to position [0, 0]
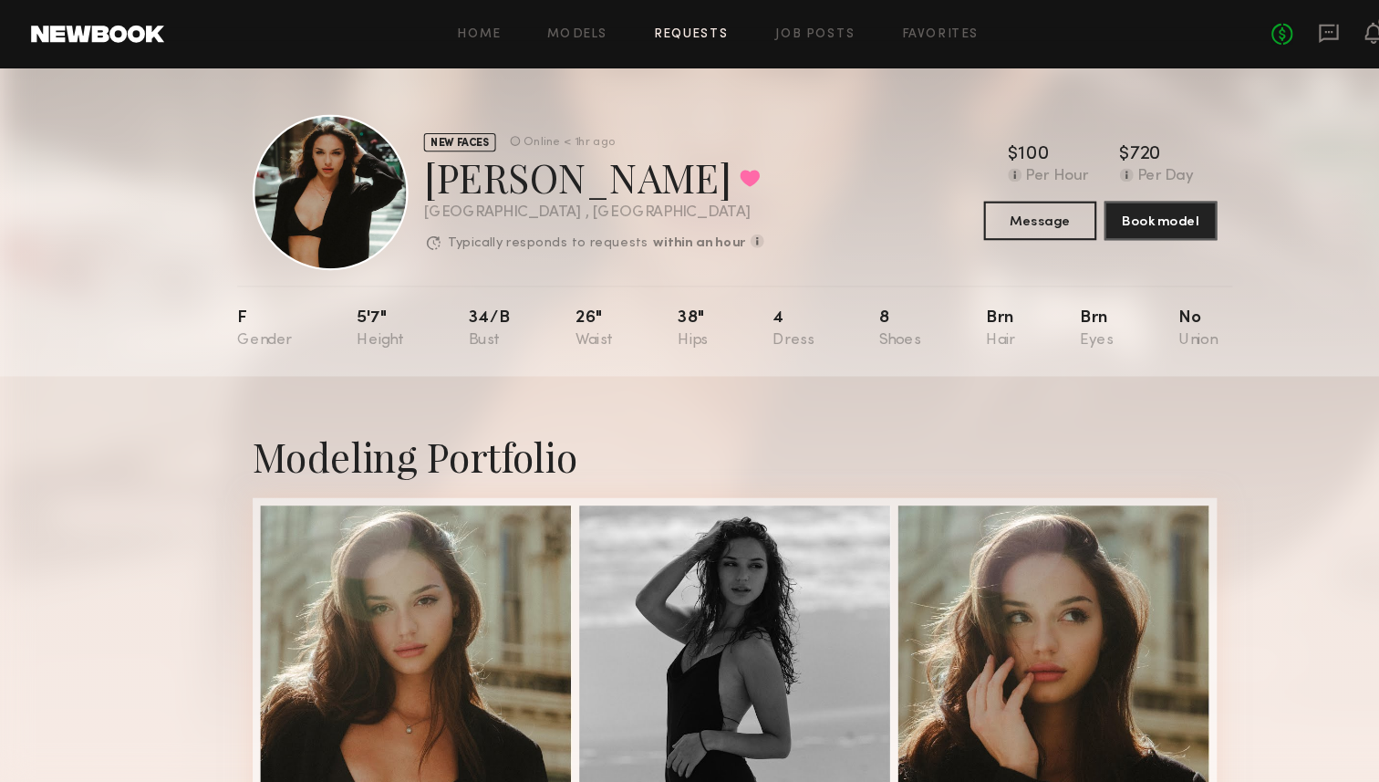
click at [648, 35] on link "Requests" at bounding box center [649, 32] width 70 height 12
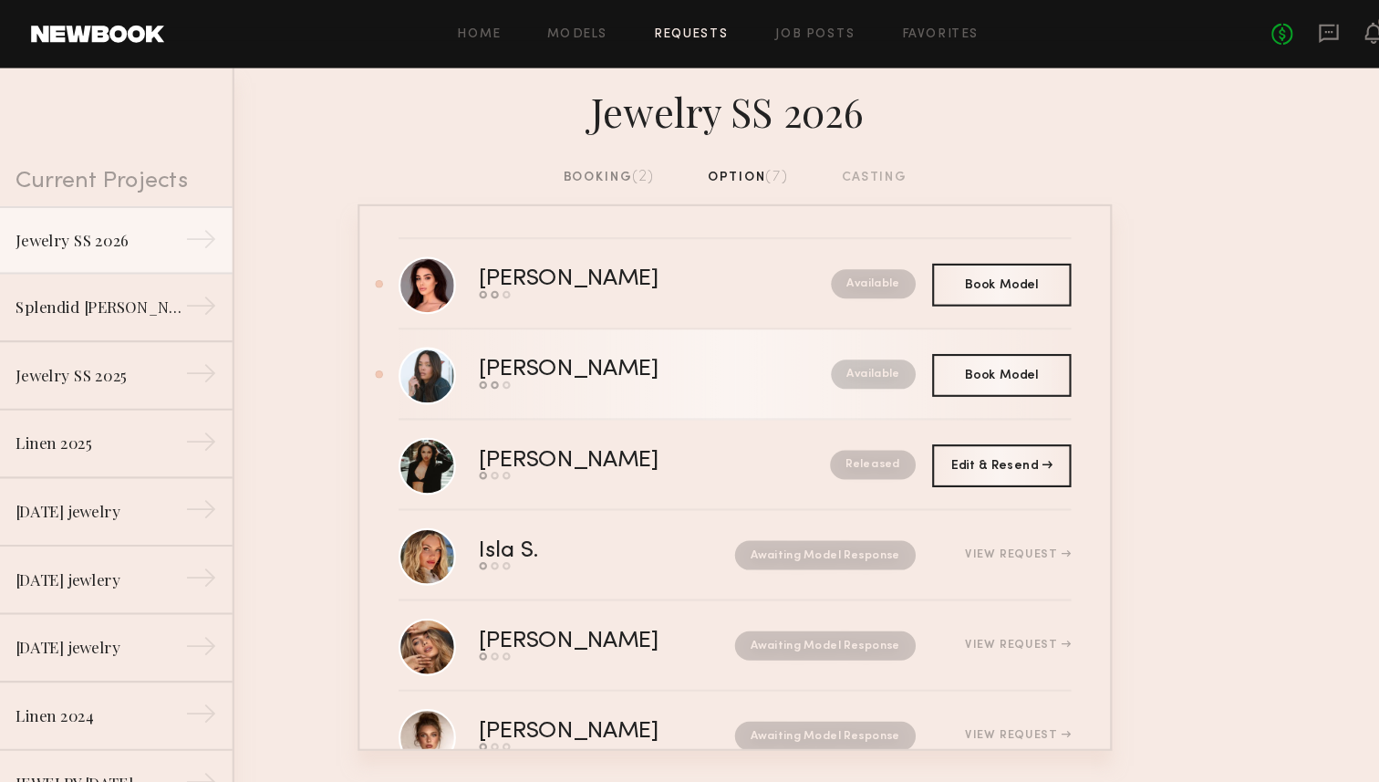
click at [489, 344] on div "[PERSON_NAME]" at bounding box center [574, 347] width 249 height 21
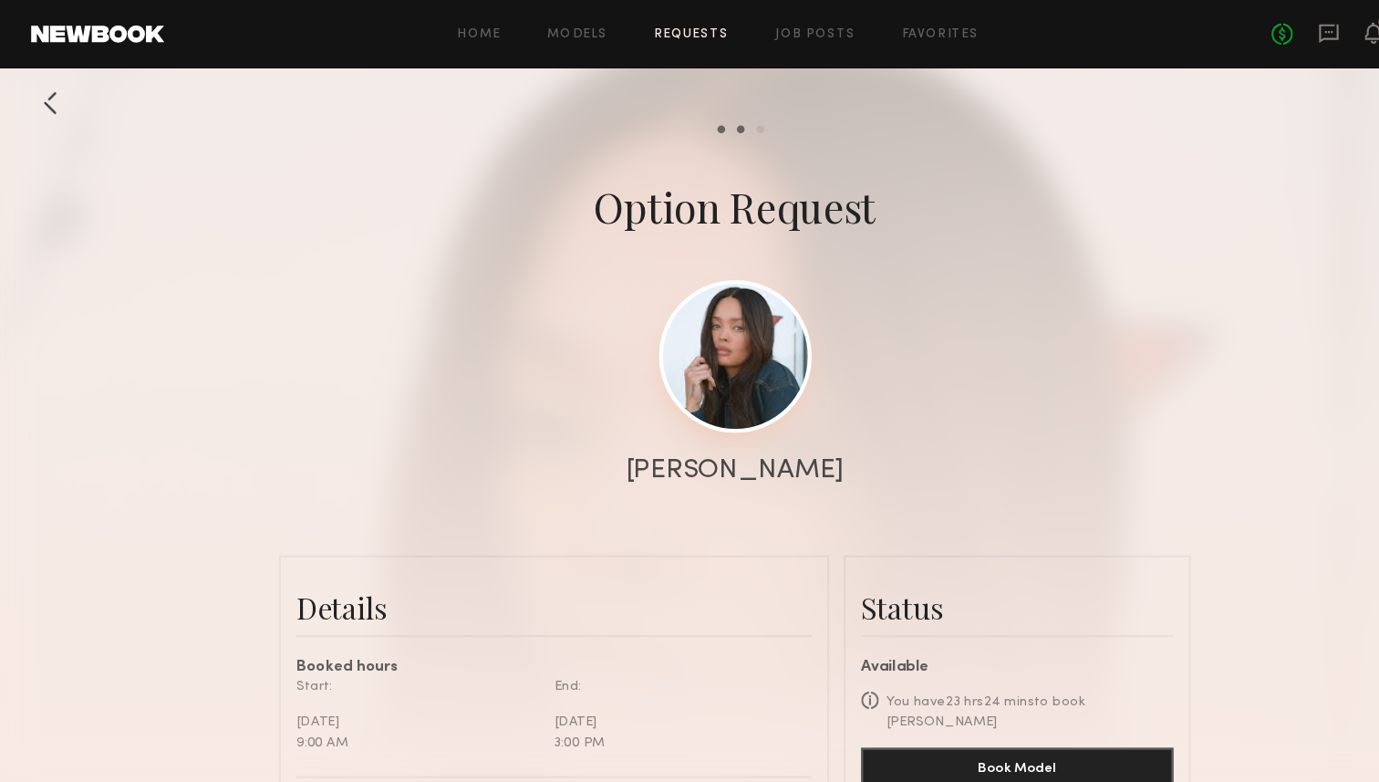
click at [712, 360] on link at bounding box center [689, 334] width 143 height 143
click at [663, 27] on link "Requests" at bounding box center [649, 32] width 70 height 12
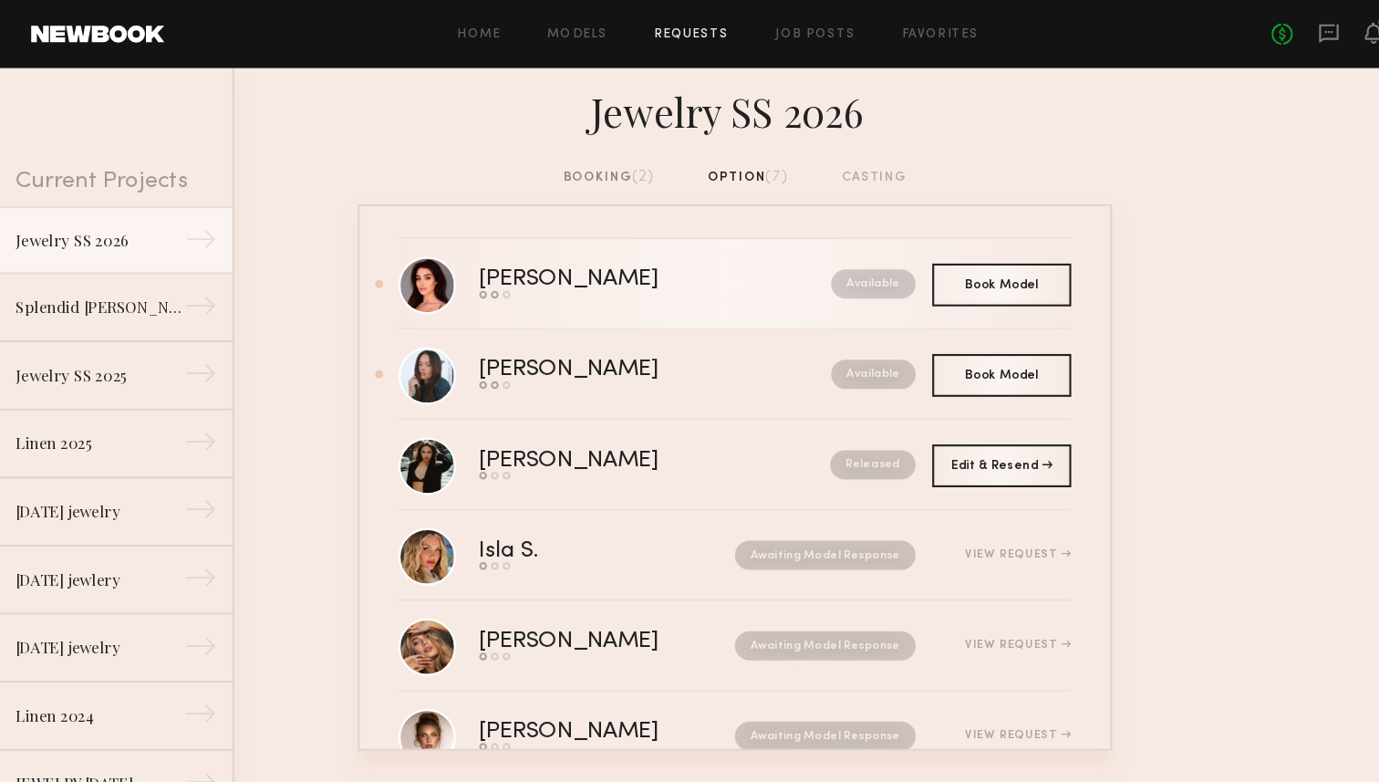
click at [458, 257] on div "[PERSON_NAME]" at bounding box center [574, 262] width 249 height 21
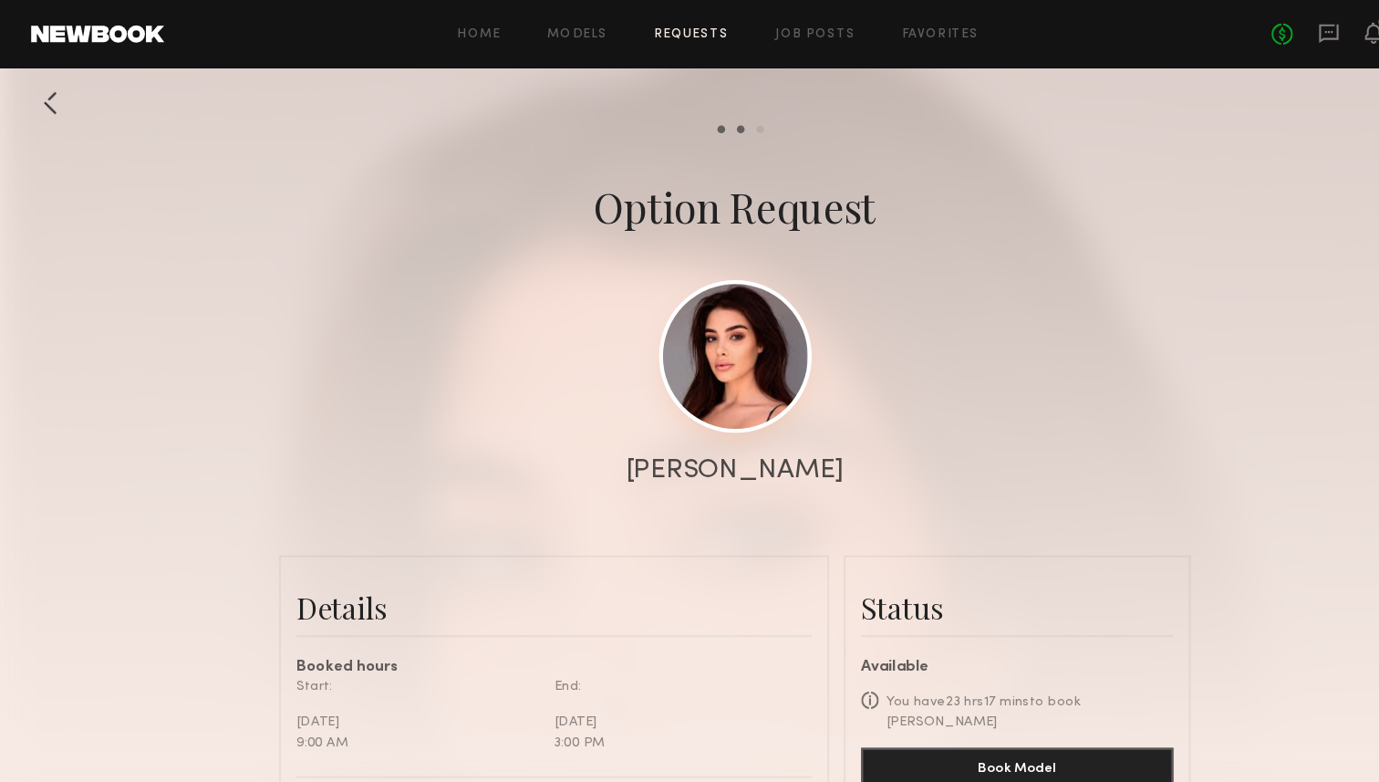
click at [661, 323] on link at bounding box center [689, 334] width 143 height 143
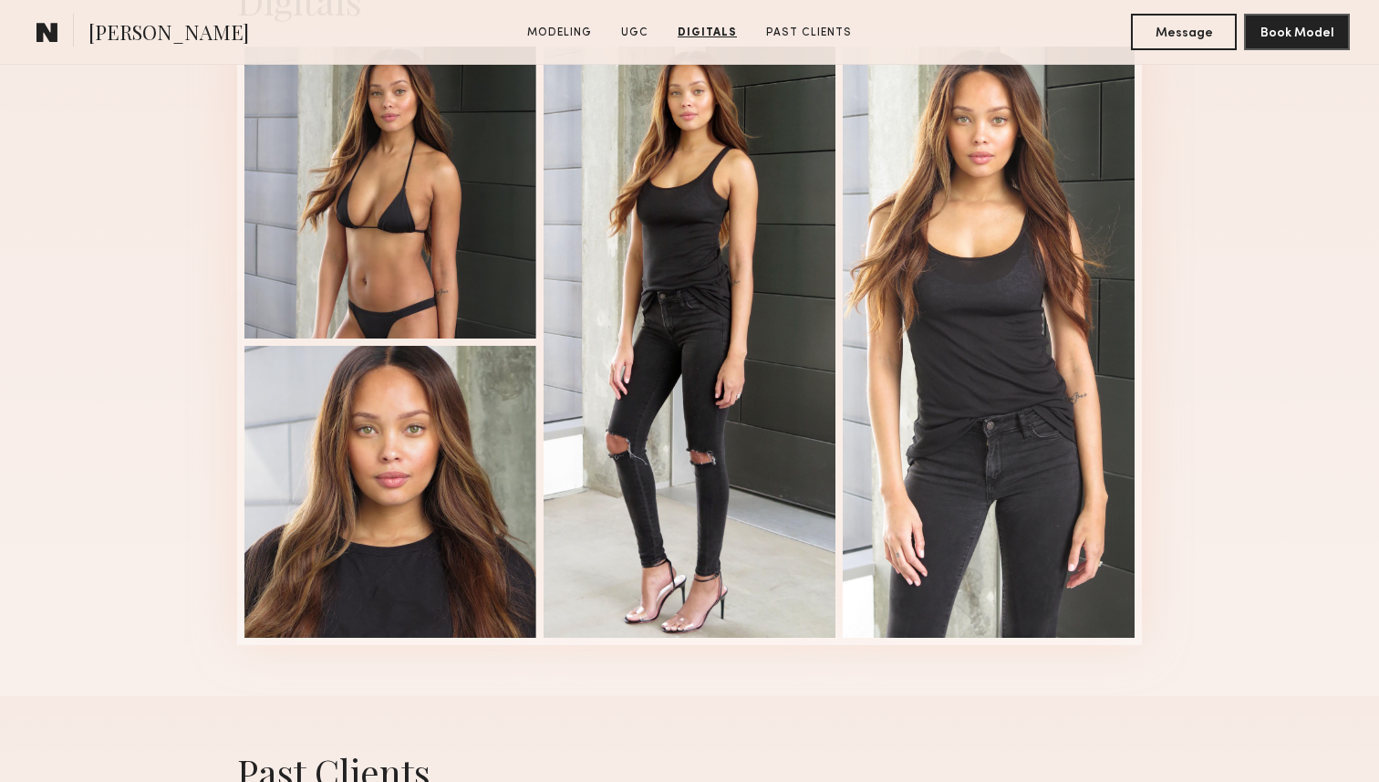
scroll to position [2374, 0]
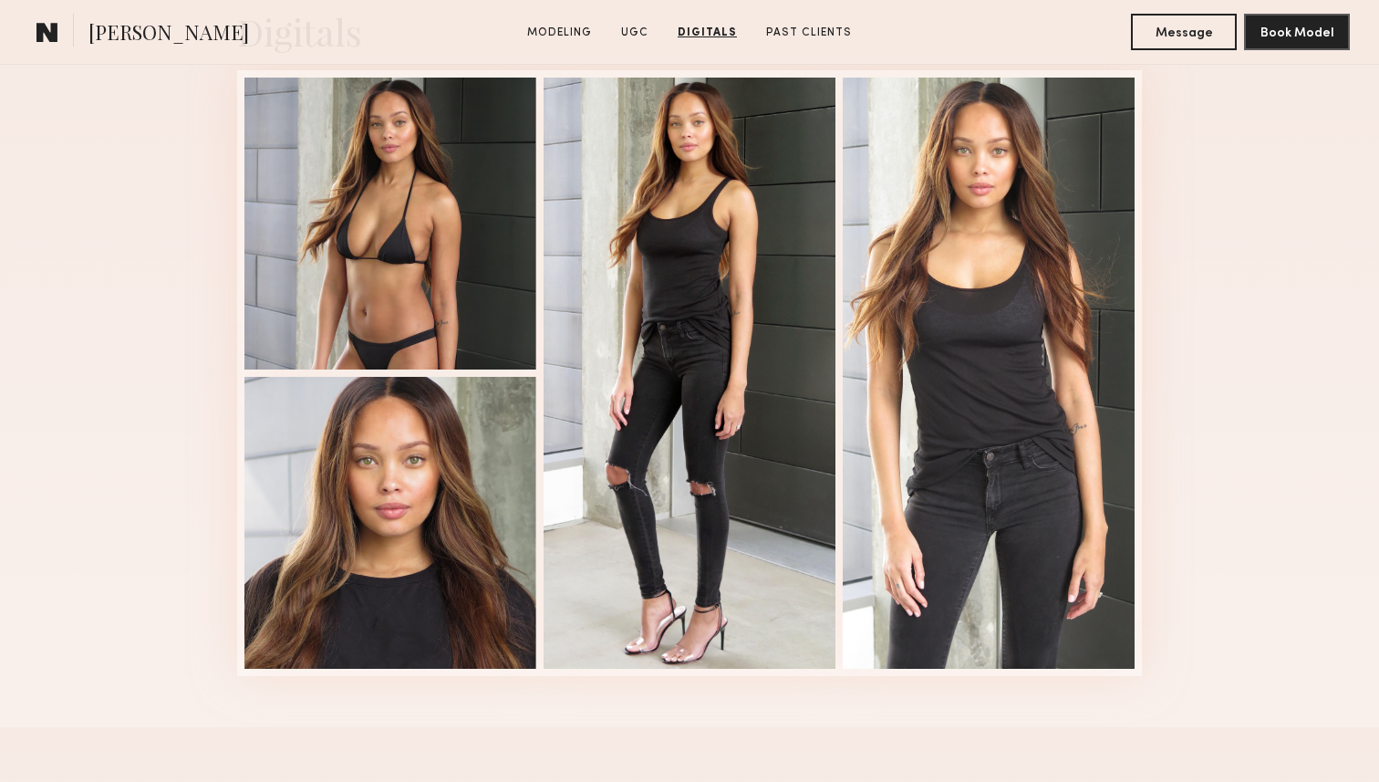
click at [760, 384] on div at bounding box center [690, 373] width 292 height 591
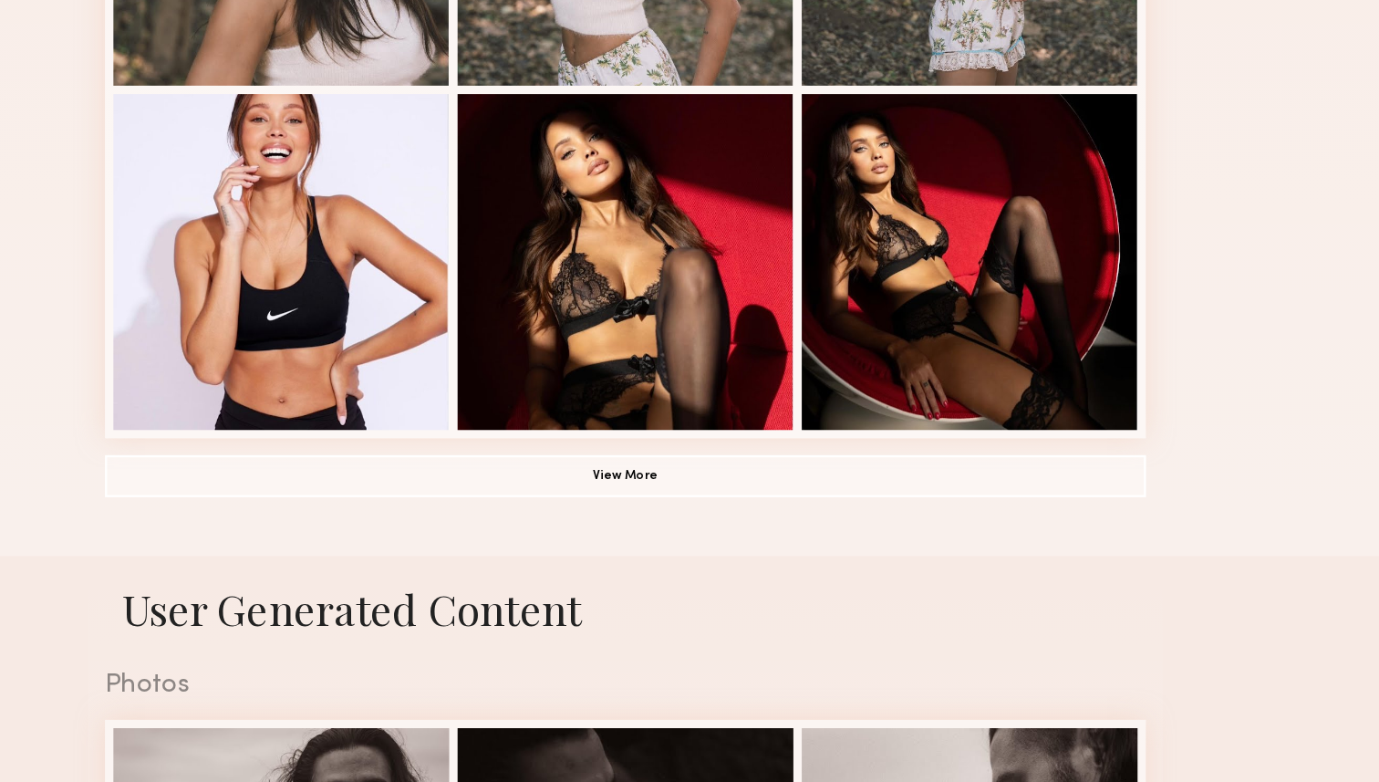
scroll to position [1276, 0]
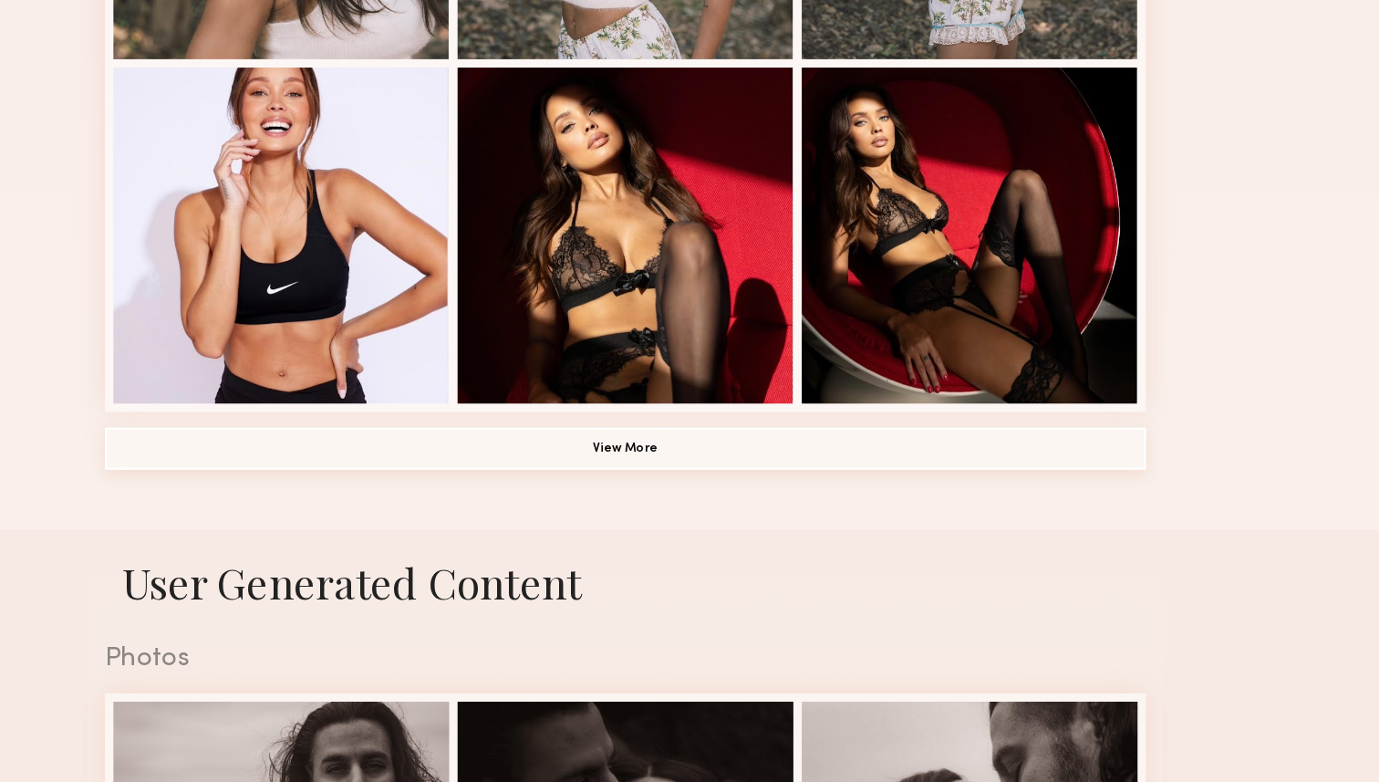
click at [690, 487] on button "View More" at bounding box center [689, 491] width 905 height 36
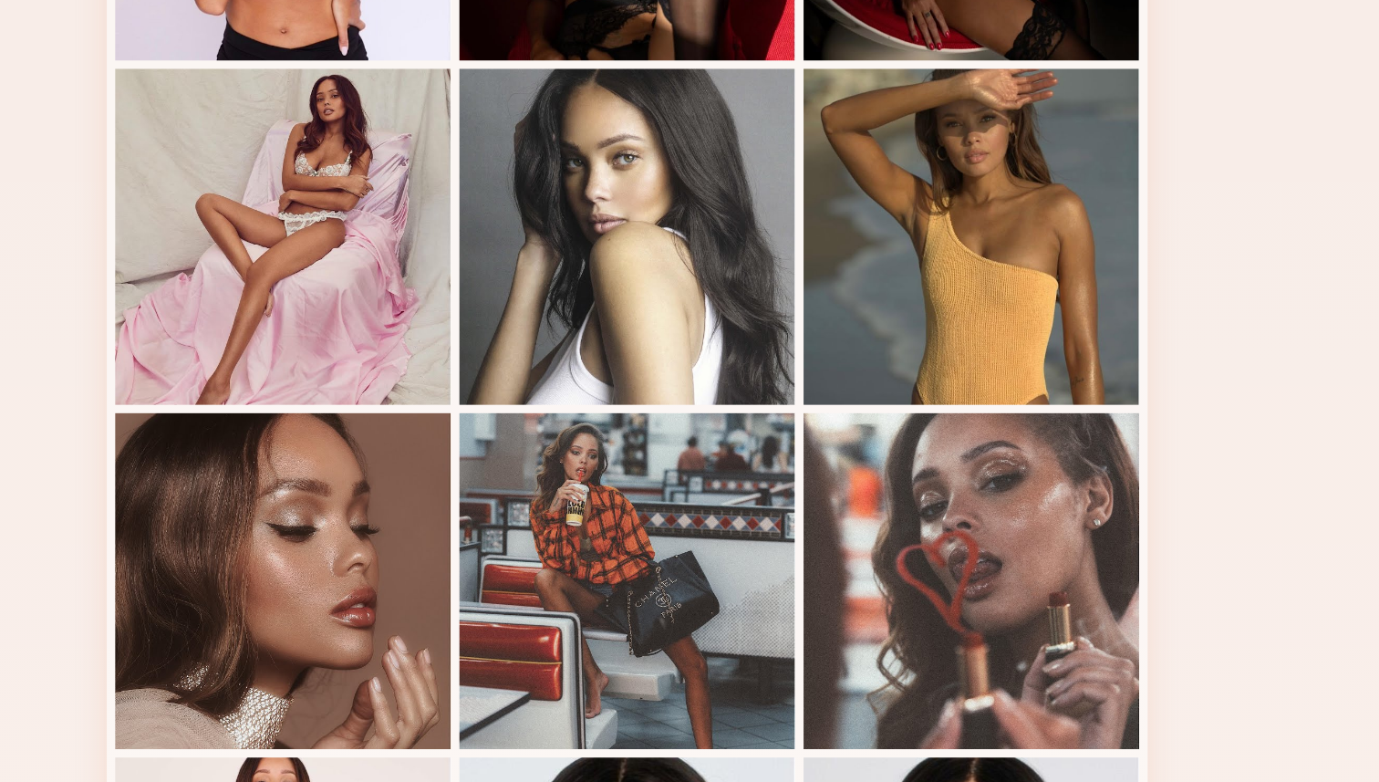
scroll to position [1586, 0]
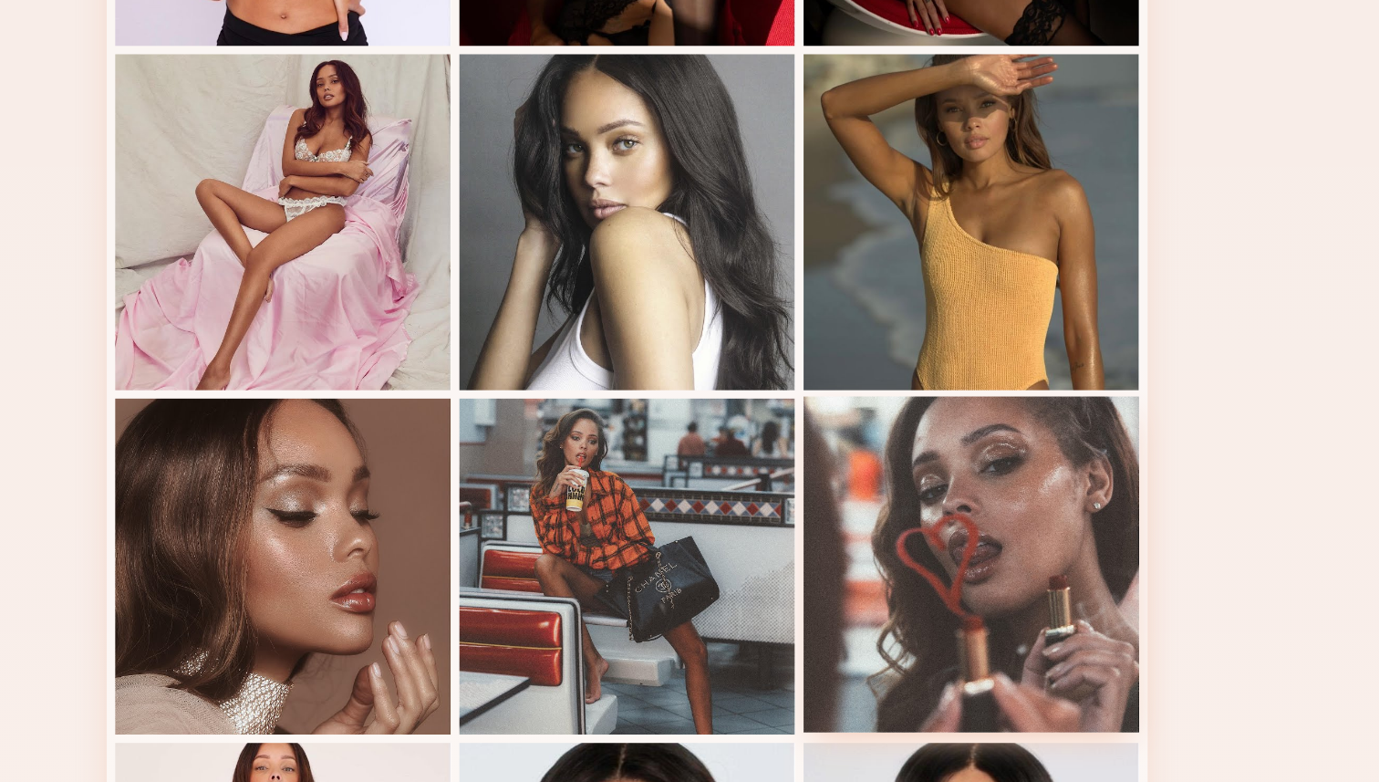
click at [1023, 574] on div at bounding box center [989, 593] width 292 height 292
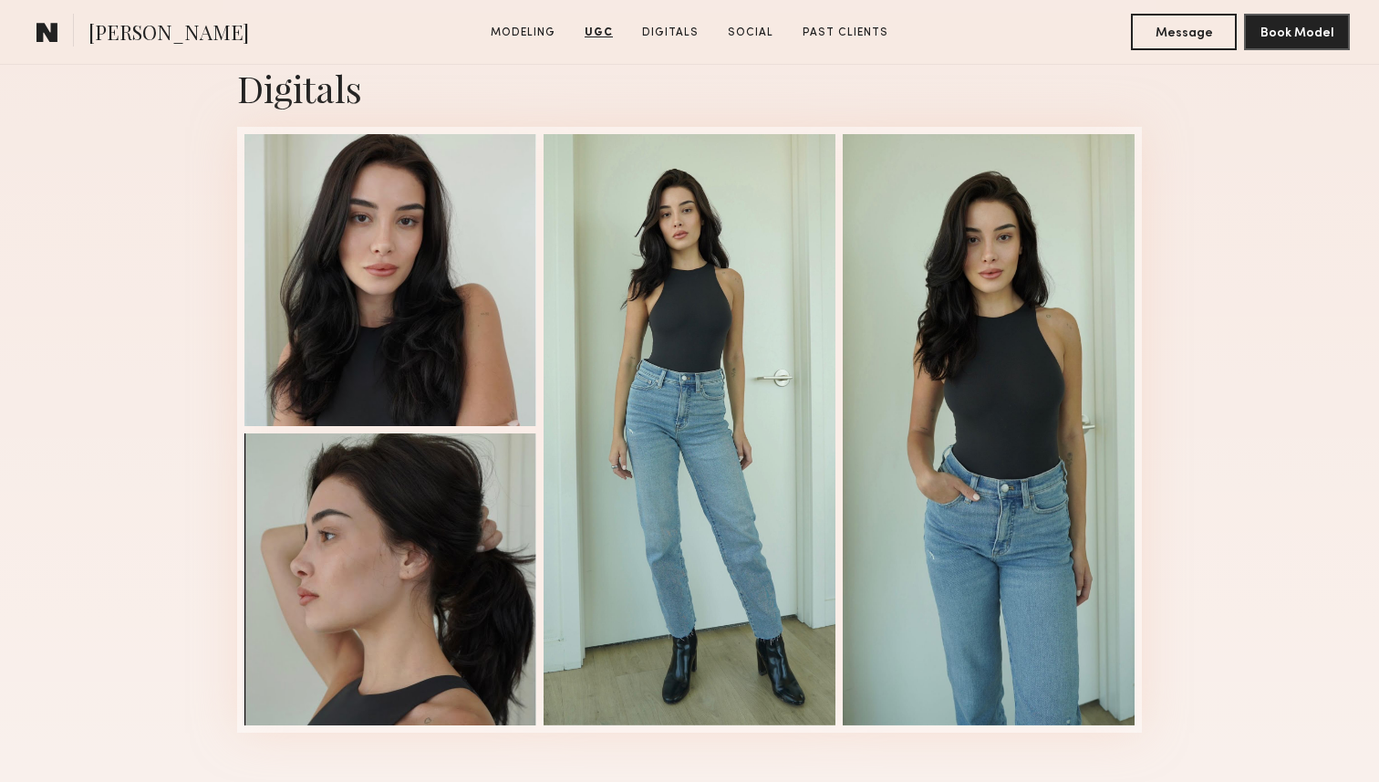
scroll to position [2520, 0]
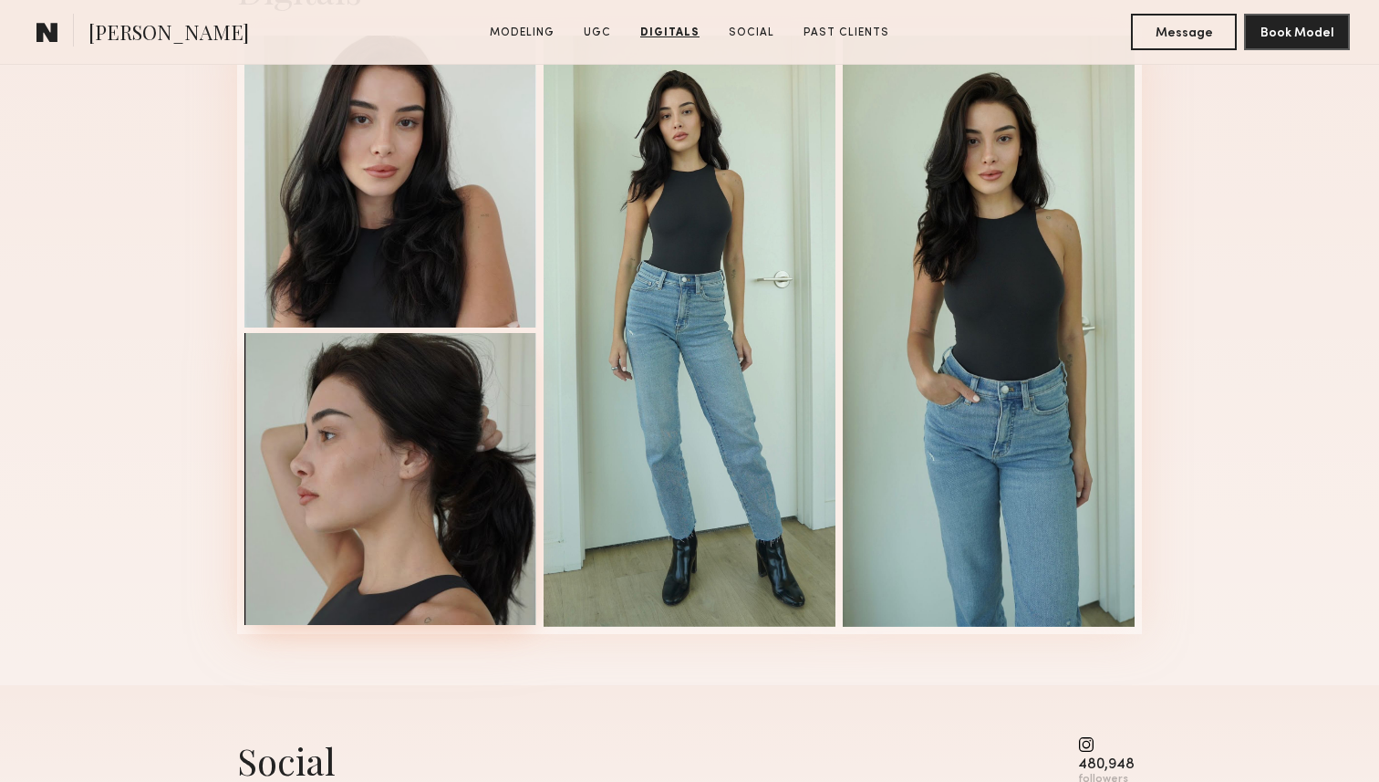
click at [368, 492] on div at bounding box center [390, 479] width 292 height 292
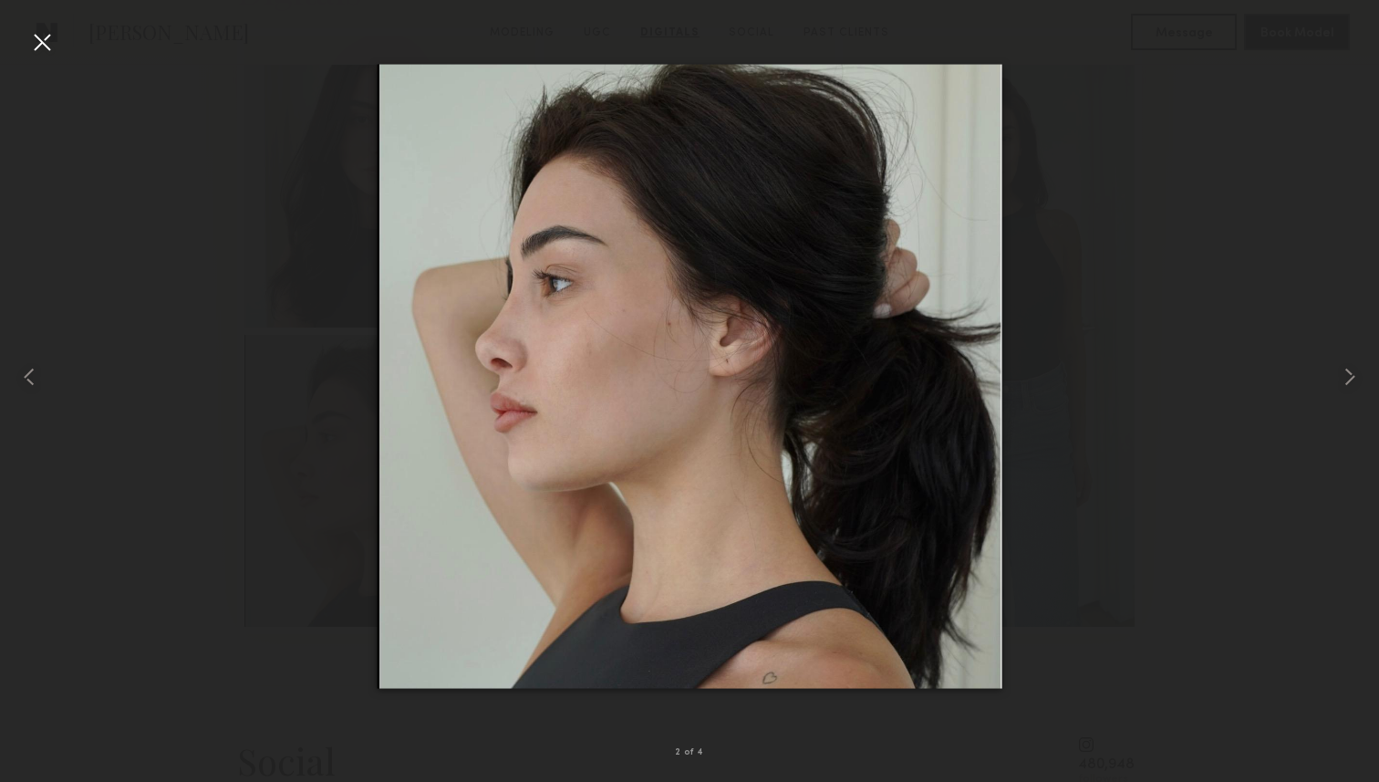
click at [42, 43] on div at bounding box center [41, 41] width 29 height 29
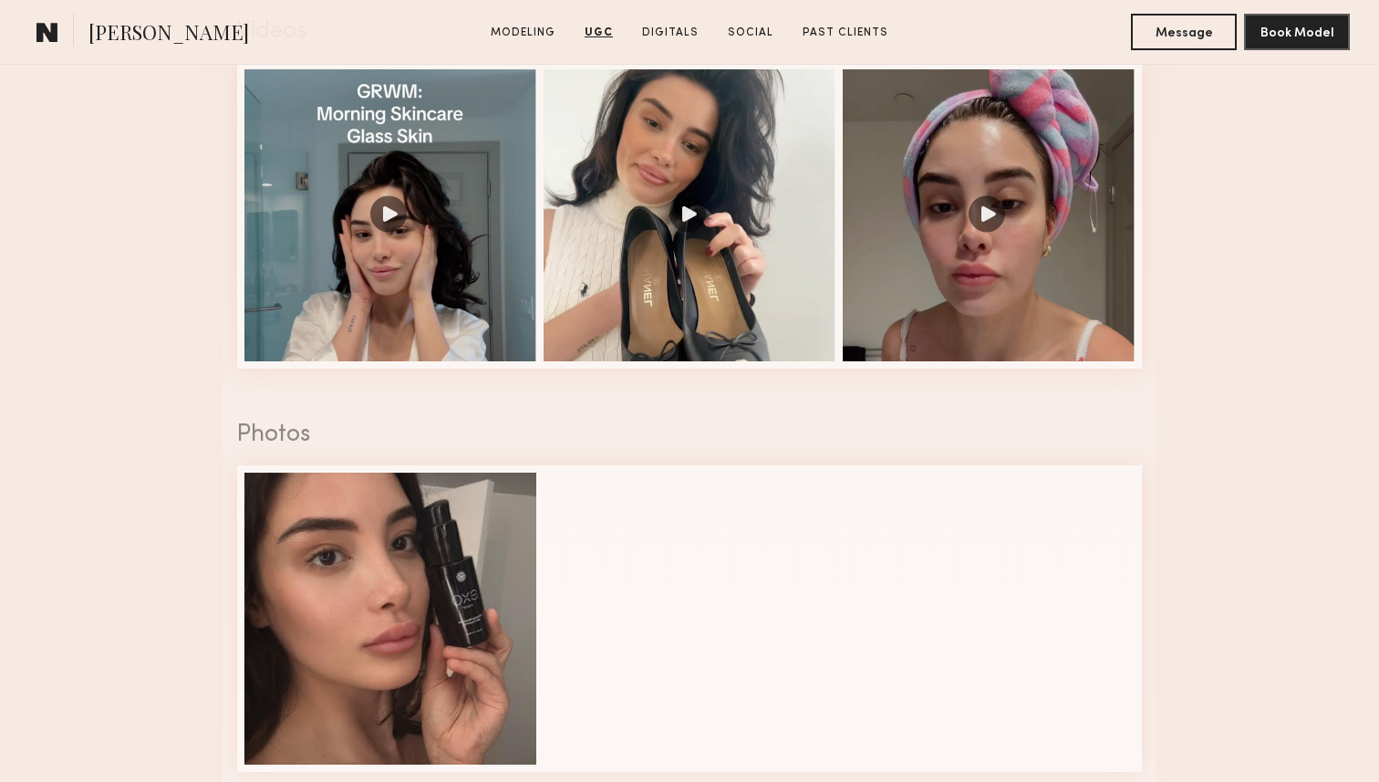
scroll to position [1598, 0]
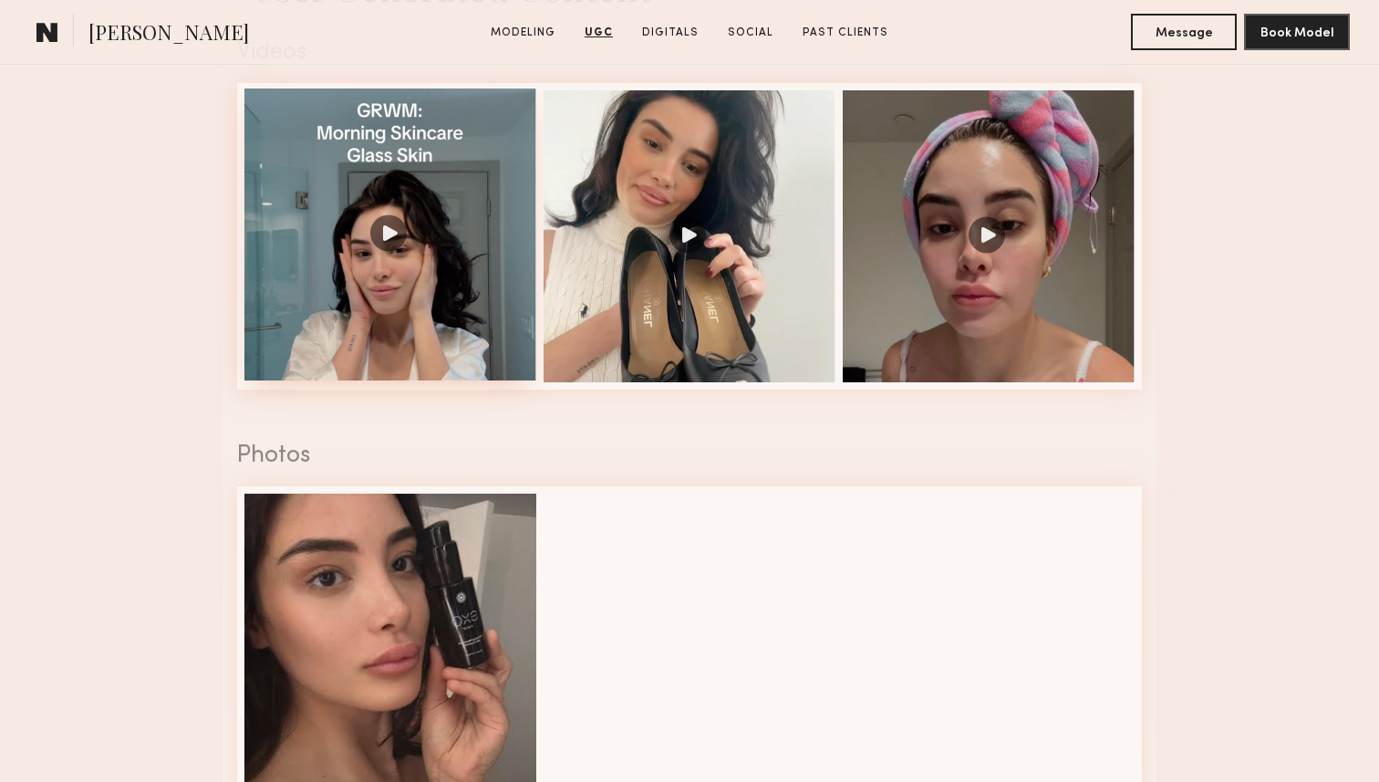
click at [390, 223] on div at bounding box center [390, 234] width 292 height 292
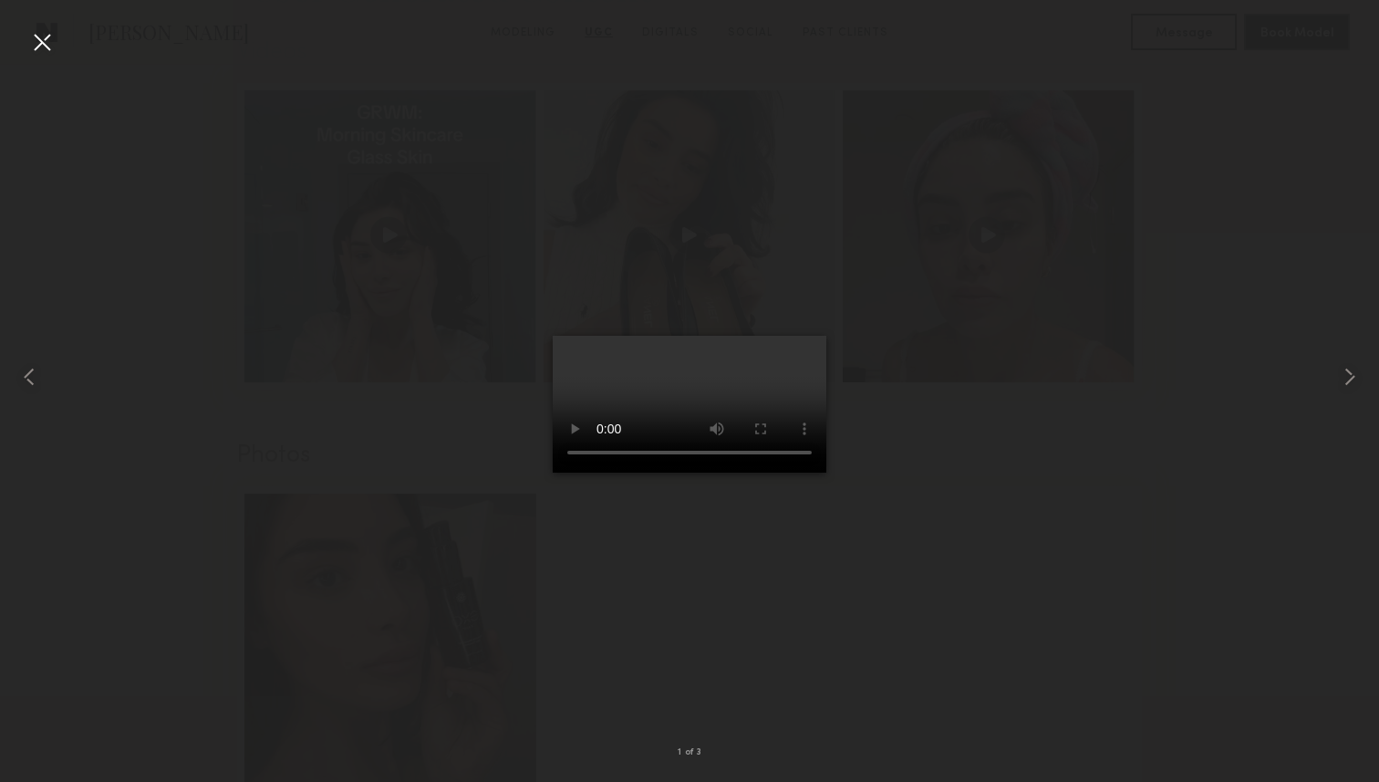
click at [40, 52] on div at bounding box center [41, 41] width 29 height 29
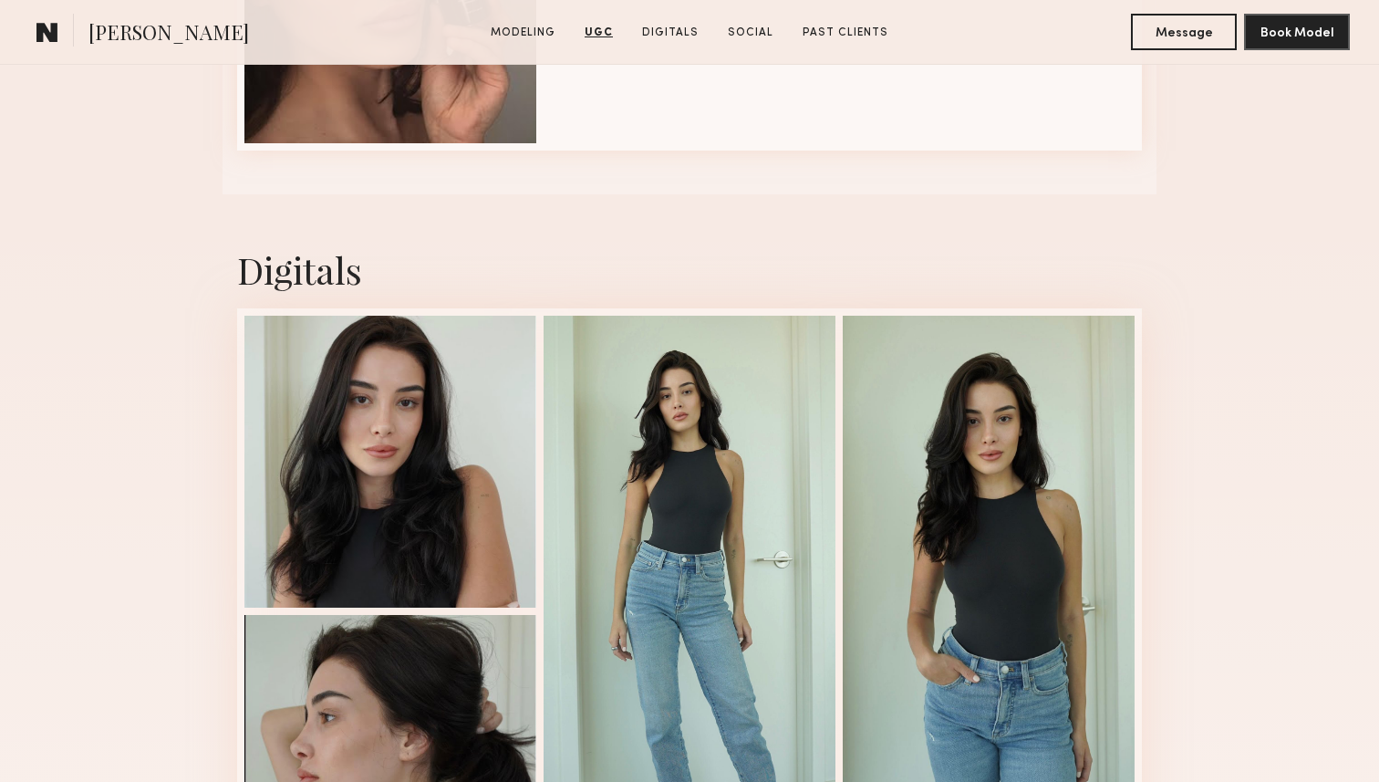
scroll to position [2310, 0]
